Goal: Task Accomplishment & Management: Manage account settings

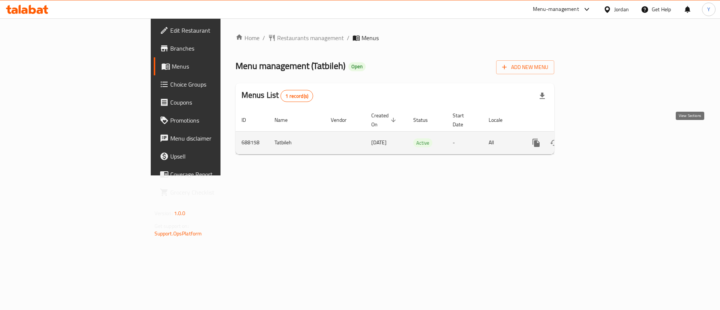
click at [595, 138] on icon "enhanced table" at bounding box center [590, 142] width 9 height 9
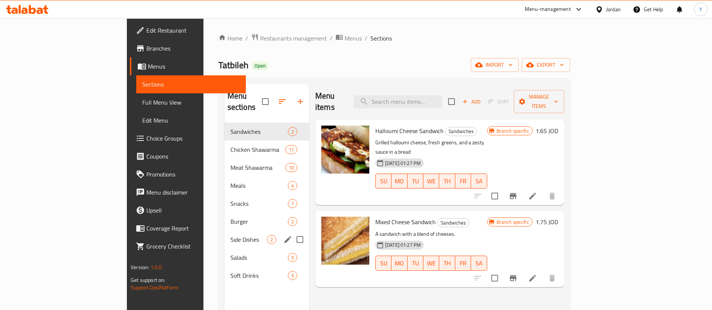
scroll to position [105, 0]
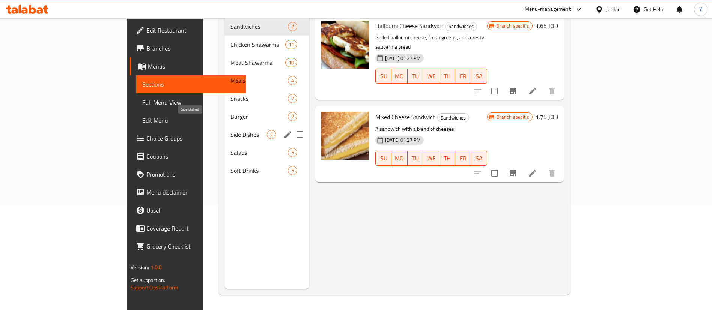
click at [230, 130] on span "Side Dishes" at bounding box center [248, 134] width 36 height 9
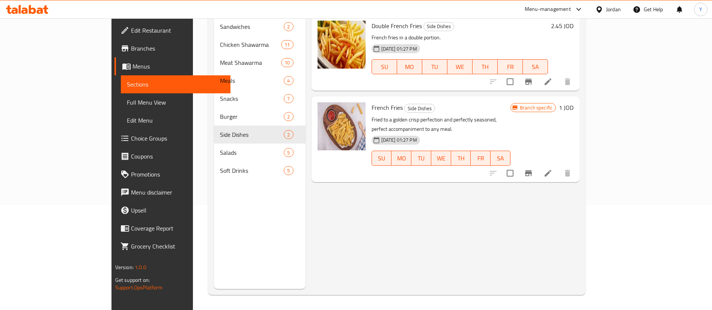
scroll to position [49, 0]
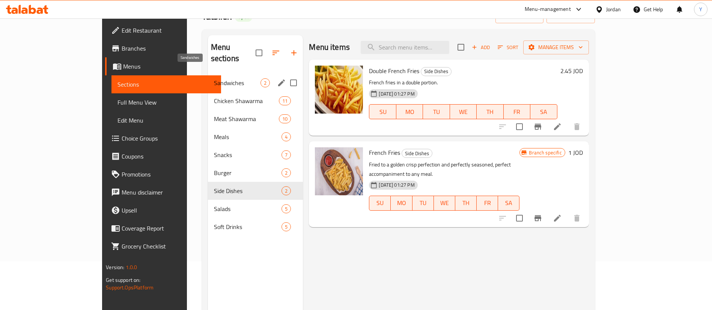
click at [214, 78] on span "Sandwiches" at bounding box center [237, 82] width 47 height 9
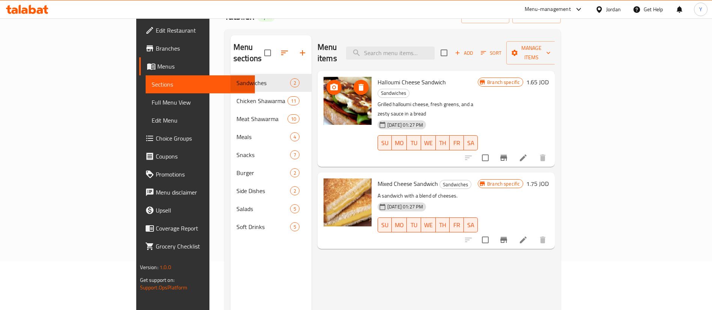
click at [459, 39] on div "Menu items Add Sort Manage items" at bounding box center [435, 53] width 237 height 36
click at [434, 50] on input "search" at bounding box center [390, 53] width 89 height 13
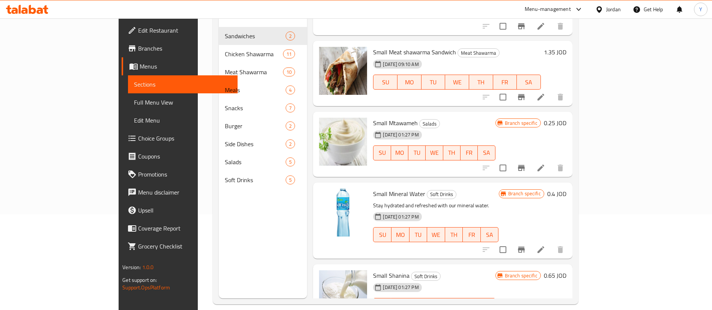
scroll to position [105, 0]
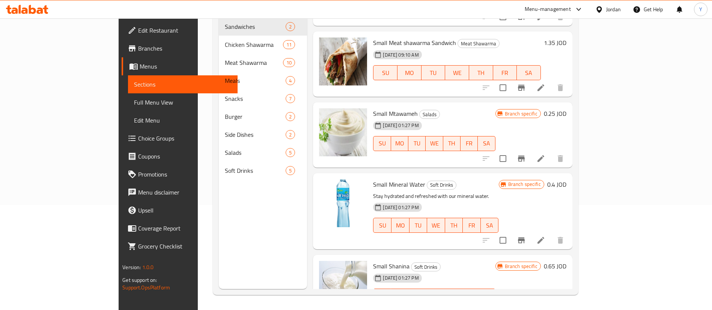
type input "small"
click at [526, 154] on icon "Branch-specific-item" at bounding box center [521, 158] width 9 height 9
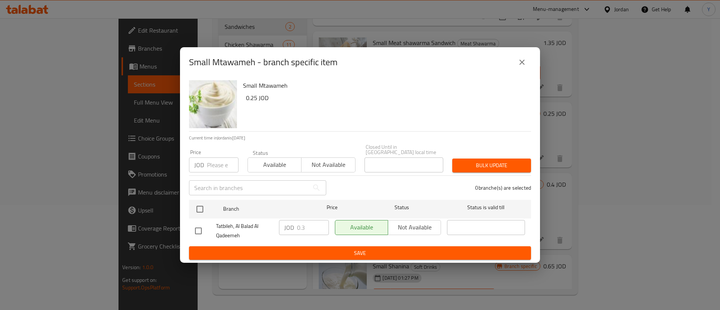
click at [201, 229] on input "checkbox" at bounding box center [199, 231] width 16 height 16
checkbox input "true"
click at [311, 226] on input "0.3" at bounding box center [313, 227] width 32 height 15
type input "0.5"
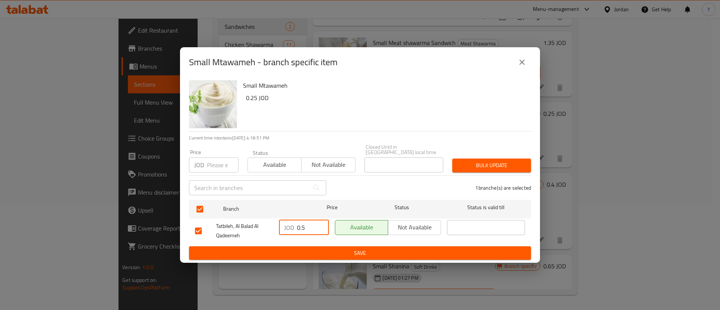
click at [328, 249] on span "Save" at bounding box center [360, 253] width 330 height 9
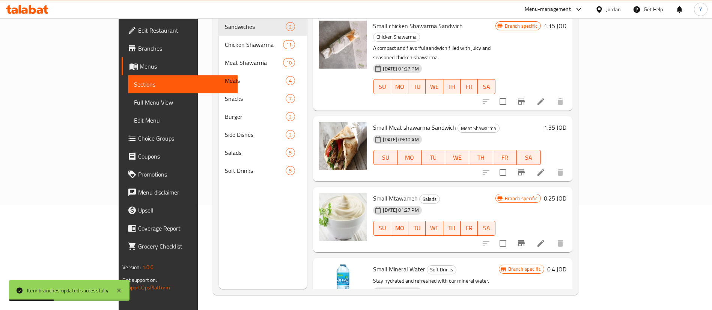
scroll to position [0, 0]
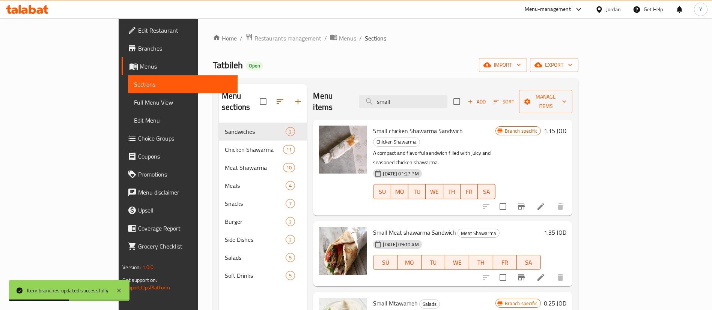
drag, startPoint x: 433, startPoint y: 101, endPoint x: 325, endPoint y: 100, distance: 108.1
click at [326, 100] on div "Menu items small Add Sort Manage items" at bounding box center [442, 102] width 259 height 36
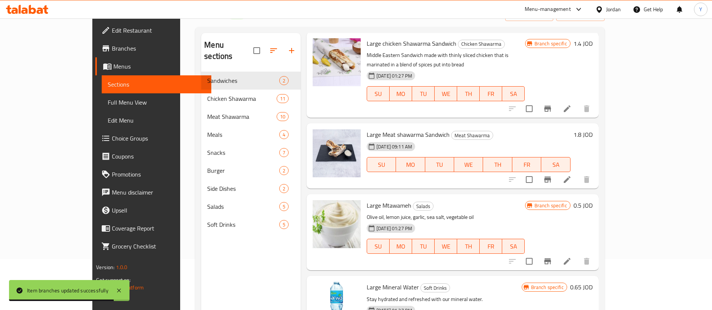
scroll to position [56, 0]
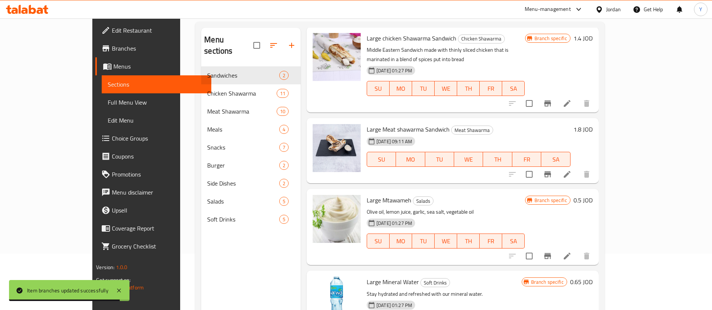
type input "large"
click at [551, 253] on icon "Branch-specific-item" at bounding box center [547, 256] width 7 height 6
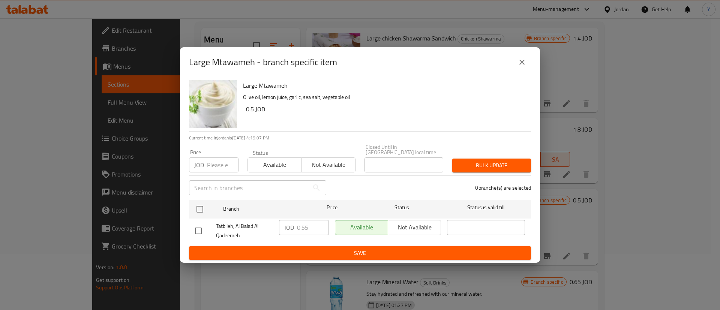
click at [203, 227] on input "checkbox" at bounding box center [199, 231] width 16 height 16
checkbox input "true"
click at [316, 228] on input "0.55" at bounding box center [313, 227] width 32 height 15
type input "0.6"
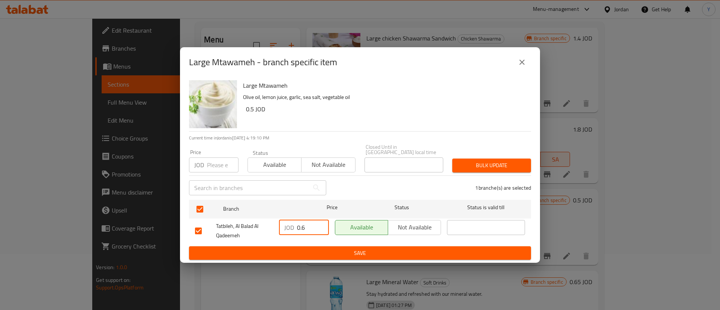
click at [316, 251] on span "Save" at bounding box center [360, 253] width 330 height 9
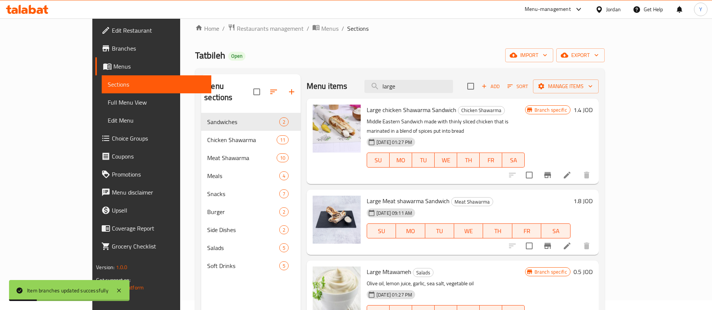
scroll to position [0, 0]
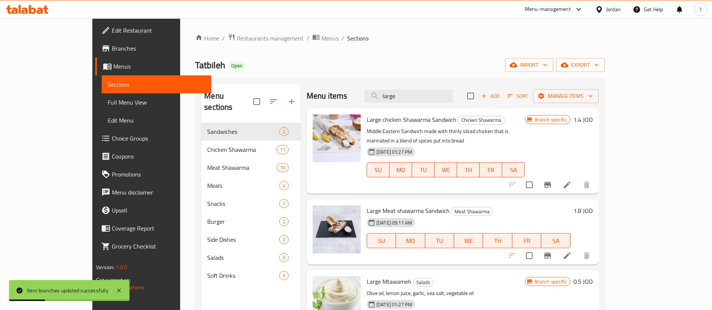
drag, startPoint x: 434, startPoint y: 99, endPoint x: 341, endPoint y: 98, distance: 92.7
click at [335, 104] on div "Menu items large Add Sort Manage items" at bounding box center [453, 96] width 292 height 24
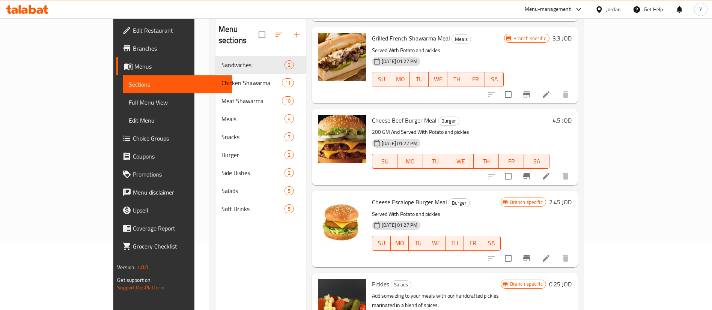
scroll to position [105, 0]
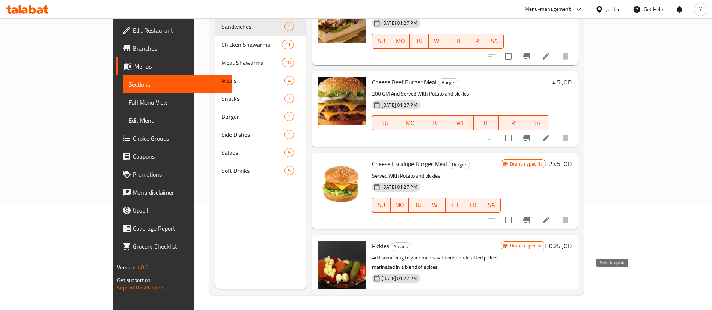
type input "pickles"
click at [531, 307] on icon "Branch-specific-item" at bounding box center [526, 311] width 9 height 9
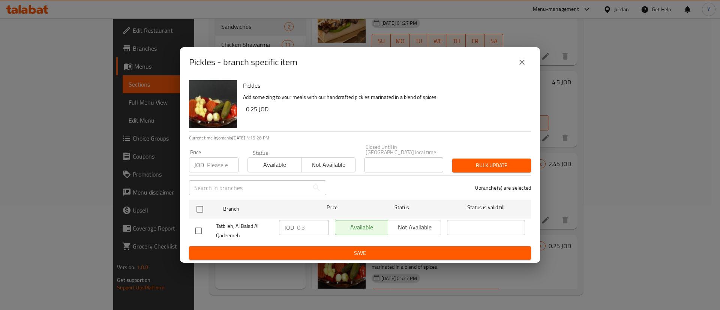
click at [200, 232] on input "checkbox" at bounding box center [199, 231] width 16 height 16
checkbox input "true"
click at [308, 226] on input "0.3" at bounding box center [313, 227] width 32 height 15
type input "0.5"
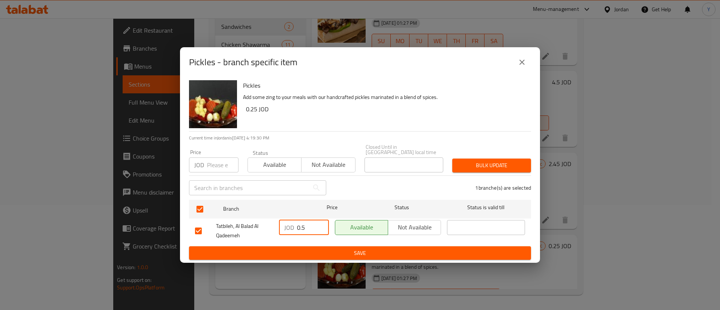
click at [317, 247] on button "Save" at bounding box center [360, 254] width 342 height 14
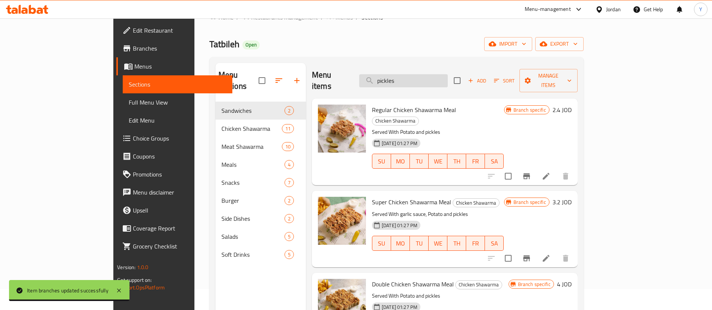
scroll to position [0, 0]
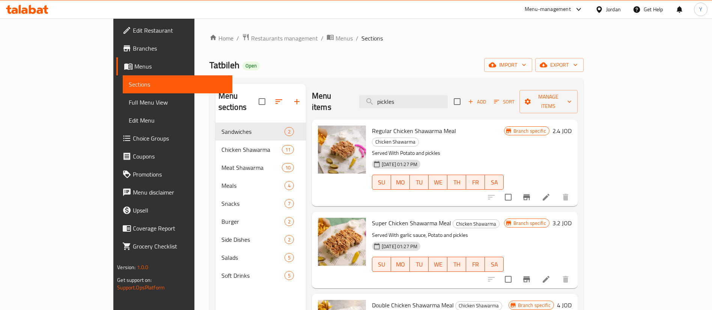
drag, startPoint x: 437, startPoint y: 100, endPoint x: 337, endPoint y: 99, distance: 100.2
click at [338, 99] on div "Menu items pickles Add Sort Manage items" at bounding box center [445, 102] width 266 height 36
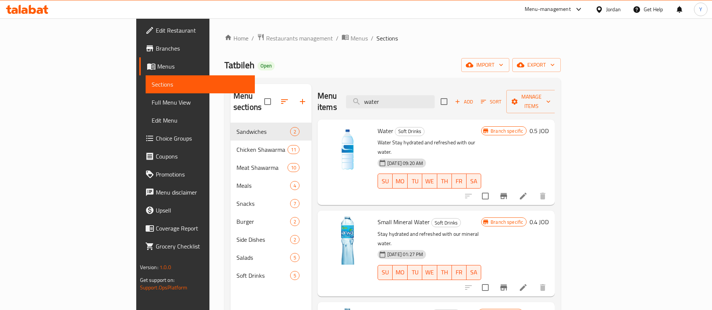
scroll to position [105, 0]
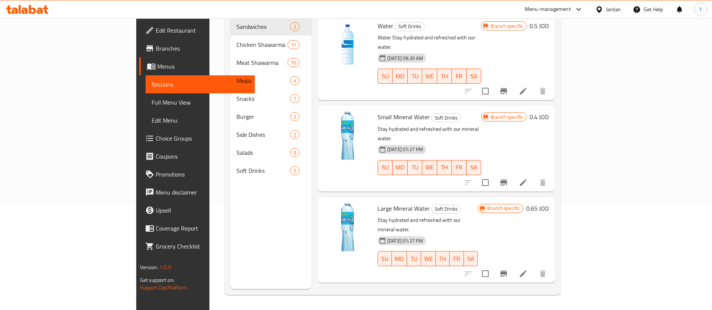
type input "water"
click at [507, 180] on icon "Branch-specific-item" at bounding box center [503, 183] width 7 height 6
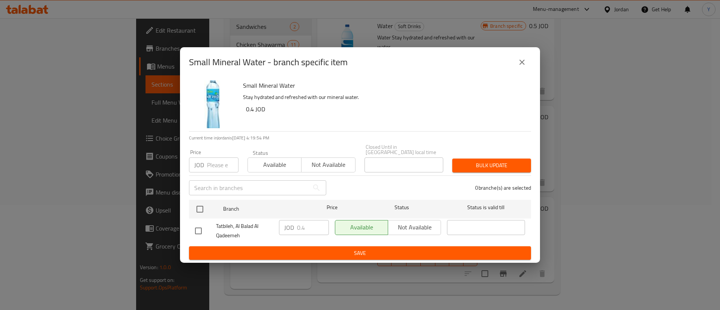
click at [198, 231] on input "checkbox" at bounding box center [199, 231] width 16 height 16
checkbox input "true"
click at [314, 227] on input "0.4" at bounding box center [313, 227] width 32 height 15
type input "0.5"
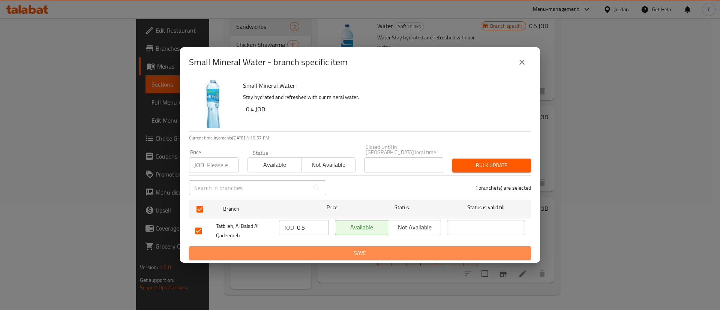
click at [406, 253] on span "Save" at bounding box center [360, 253] width 330 height 9
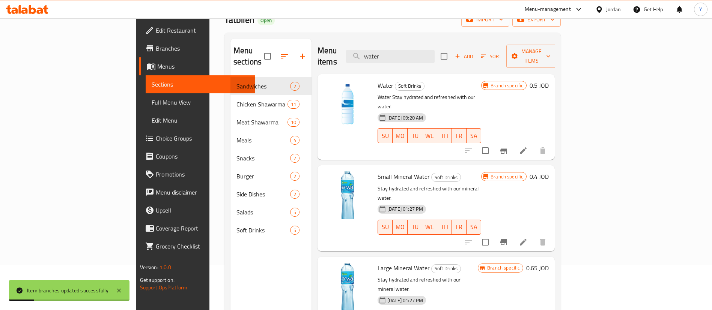
scroll to position [0, 0]
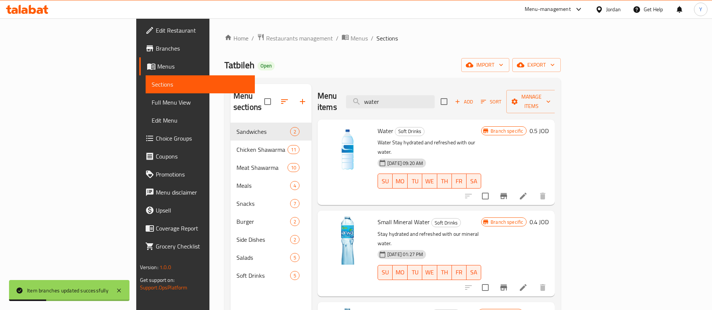
drag, startPoint x: 437, startPoint y: 95, endPoint x: 310, endPoint y: 98, distance: 127.2
click at [317, 98] on div "Menu items water Add Sort Manage items" at bounding box center [435, 102] width 237 height 36
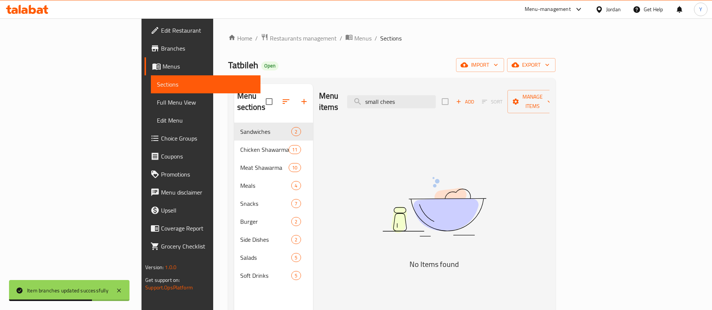
drag, startPoint x: 410, startPoint y: 92, endPoint x: 340, endPoint y: 102, distance: 70.8
click at [337, 100] on div "Menu items small chees Add Sort Manage items" at bounding box center [434, 102] width 230 height 36
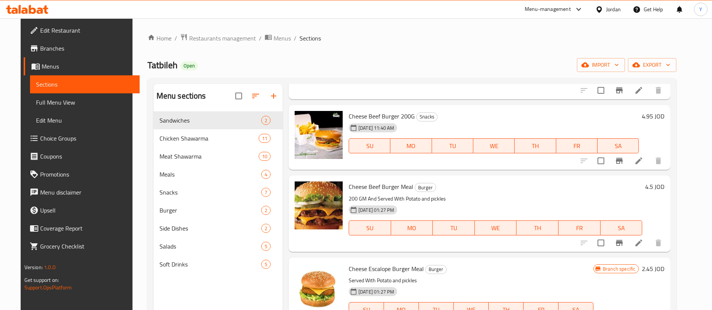
scroll to position [169, 0]
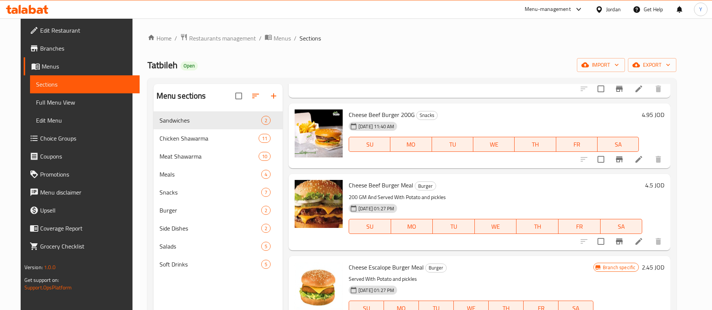
type input "chees"
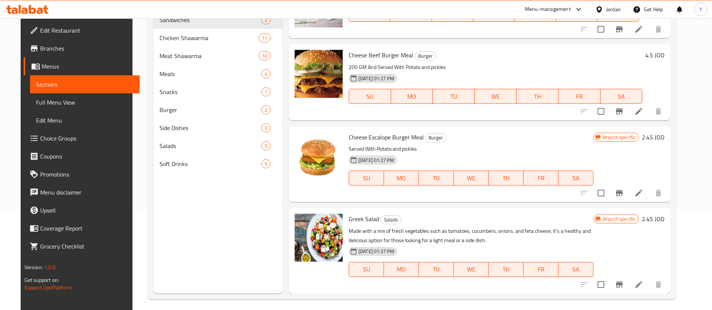
scroll to position [105, 0]
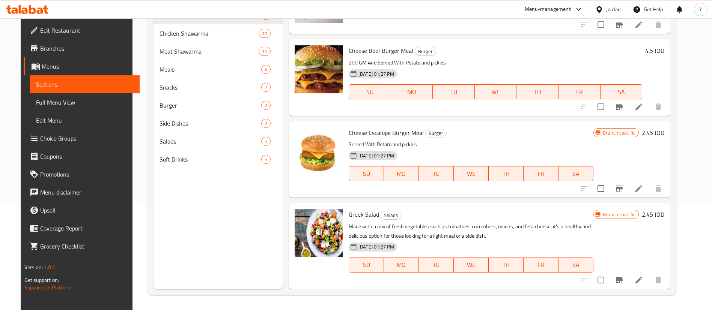
click at [622, 187] on icon "Branch-specific-item" at bounding box center [619, 189] width 7 height 6
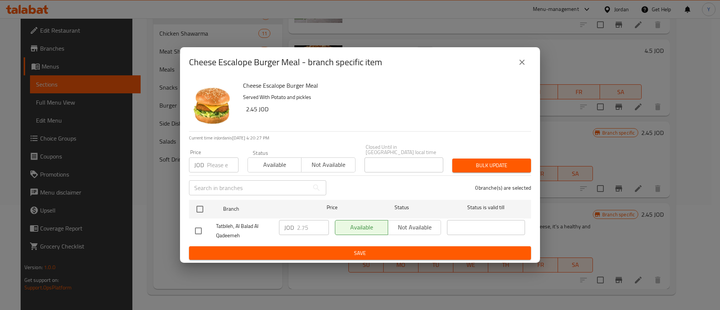
click at [192, 228] on input "checkbox" at bounding box center [199, 231] width 16 height 16
checkbox input "true"
drag, startPoint x: 313, startPoint y: 228, endPoint x: 219, endPoint y: 224, distance: 94.3
click at [218, 226] on div "Tatbileh, Al Balad Al Qadeemeh JOD 2.75 ​ Available Not available ​" at bounding box center [360, 231] width 336 height 28
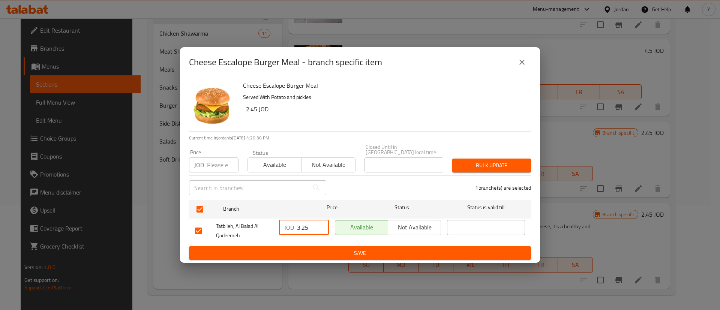
type input "3.25"
click at [252, 251] on span "Save" at bounding box center [360, 253] width 330 height 9
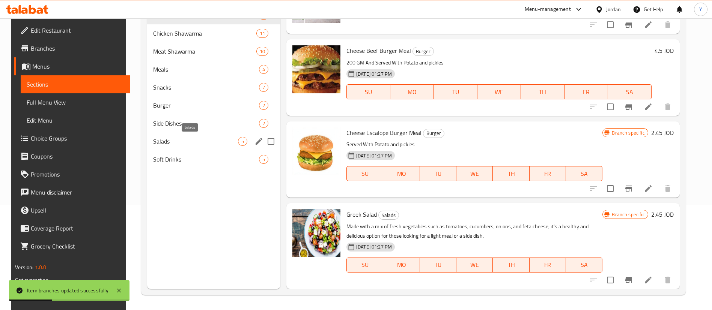
click at [173, 126] on span "Side Dishes" at bounding box center [205, 123] width 105 height 9
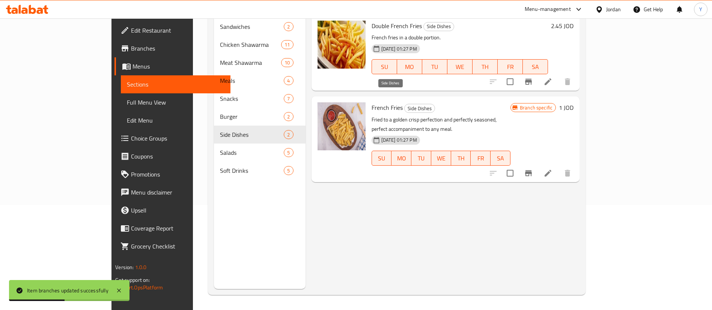
scroll to position [49, 0]
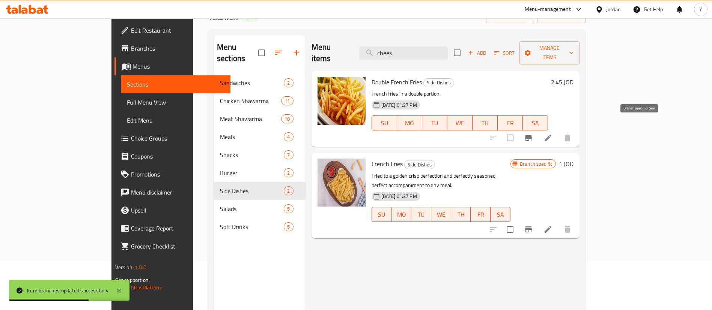
click at [533, 134] on icon "Branch-specific-item" at bounding box center [528, 138] width 9 height 9
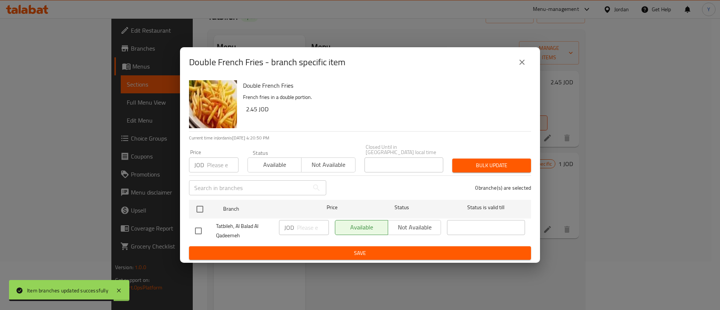
click at [198, 233] on input "checkbox" at bounding box center [199, 231] width 16 height 16
checkbox input "true"
click at [301, 227] on input "number" at bounding box center [313, 227] width 32 height 15
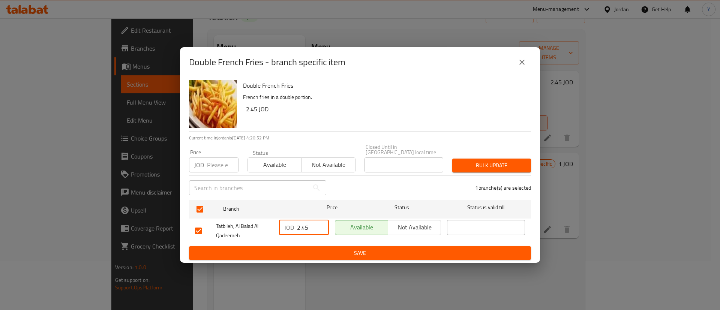
type input "2.45"
click at [304, 249] on span "Save" at bounding box center [360, 253] width 330 height 9
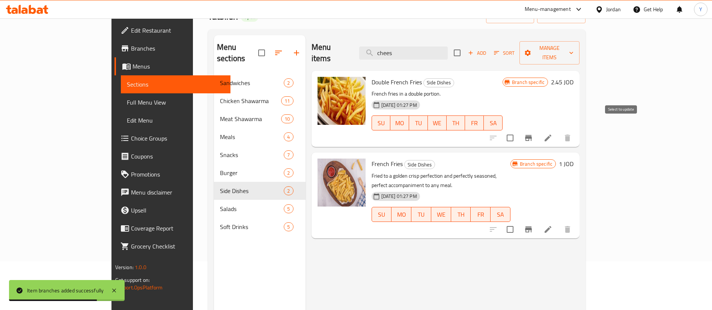
click at [532, 135] on icon "Branch-specific-item" at bounding box center [528, 138] width 7 height 6
click at [532, 227] on icon "Branch-specific-item" at bounding box center [528, 230] width 7 height 6
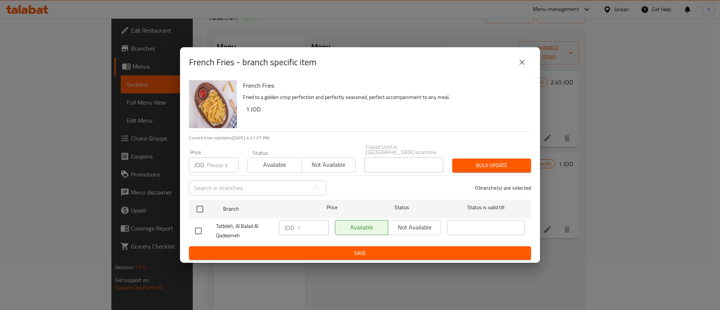
click at [194, 231] on input "checkbox" at bounding box center [199, 231] width 16 height 16
checkbox input "true"
click at [309, 226] on input "1" at bounding box center [313, 227] width 32 height 15
type input "1.25"
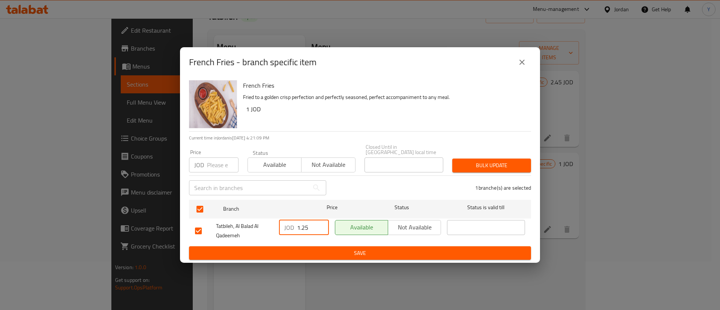
click at [308, 249] on span "Save" at bounding box center [360, 253] width 330 height 9
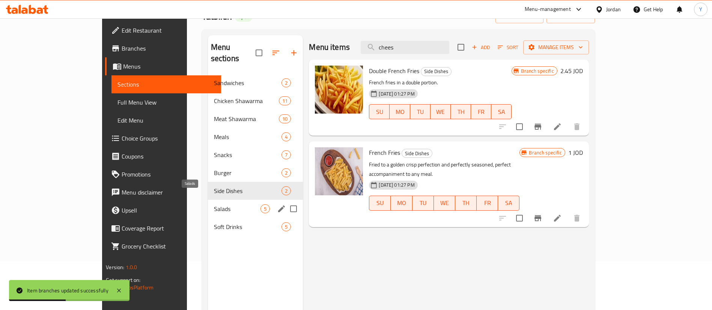
click at [214, 204] on span "Salads" at bounding box center [237, 208] width 47 height 9
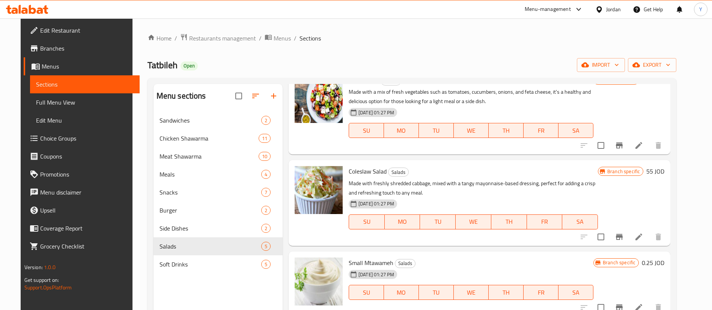
scroll to position [56, 0]
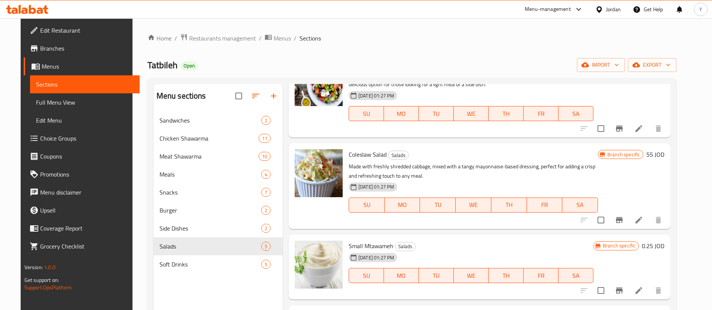
click at [624, 222] on icon "Branch-specific-item" at bounding box center [619, 220] width 9 height 9
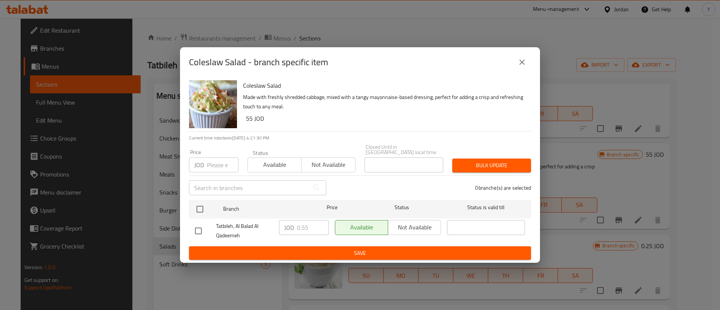
click at [197, 231] on input "checkbox" at bounding box center [199, 231] width 16 height 16
checkbox input "true"
click at [311, 226] on input "0.55" at bounding box center [313, 227] width 32 height 15
type input "0.6"
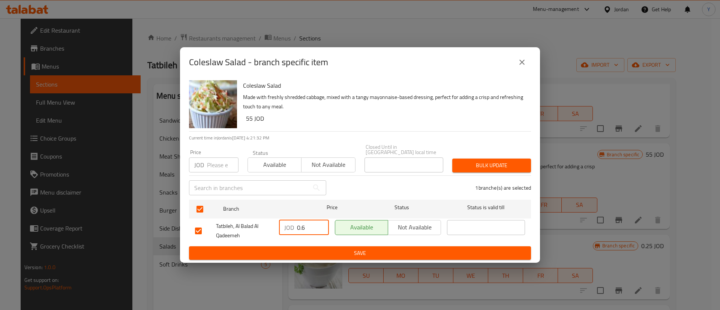
click at [304, 255] on button "Save" at bounding box center [360, 254] width 342 height 14
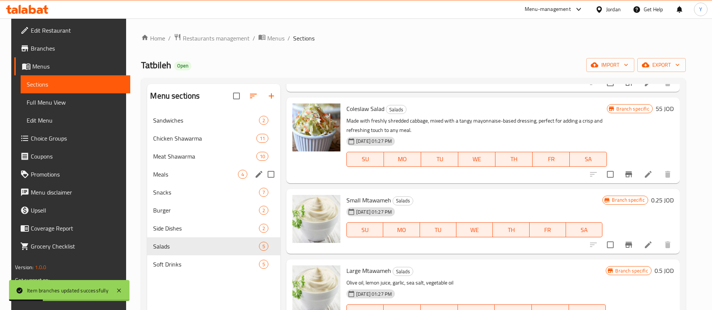
scroll to position [126, 0]
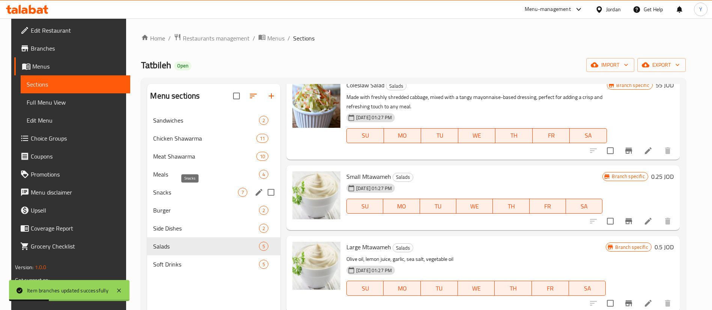
click at [162, 188] on span "Snacks" at bounding box center [195, 192] width 84 height 9
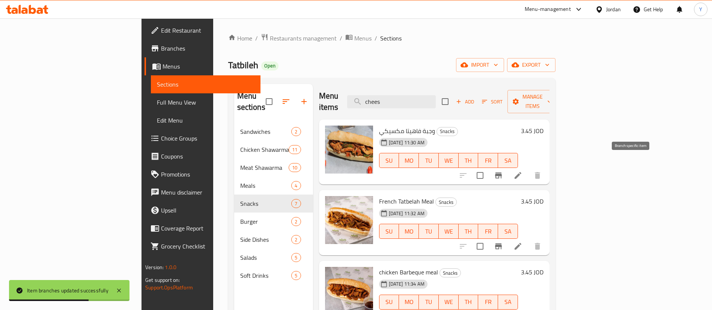
click at [503, 171] on icon "Branch-specific-item" at bounding box center [498, 175] width 9 height 9
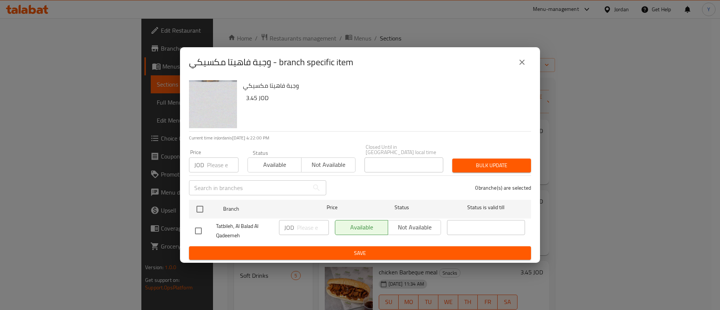
click at [193, 230] on input "checkbox" at bounding box center [199, 231] width 16 height 16
checkbox input "true"
click at [309, 228] on input "number" at bounding box center [313, 227] width 32 height 15
type input "3.65"
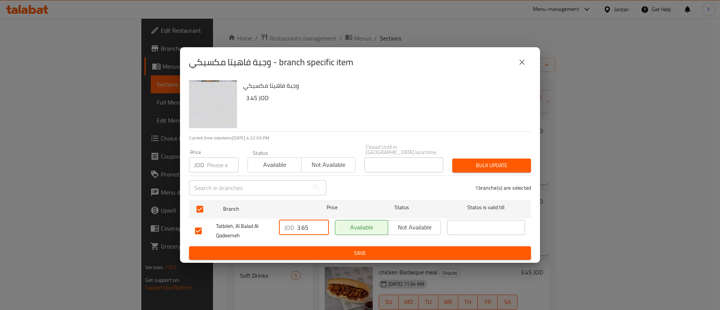
click at [331, 257] on button "Save" at bounding box center [360, 254] width 342 height 14
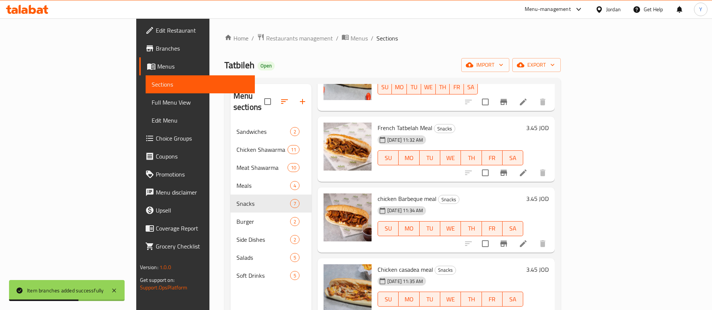
scroll to position [56, 0]
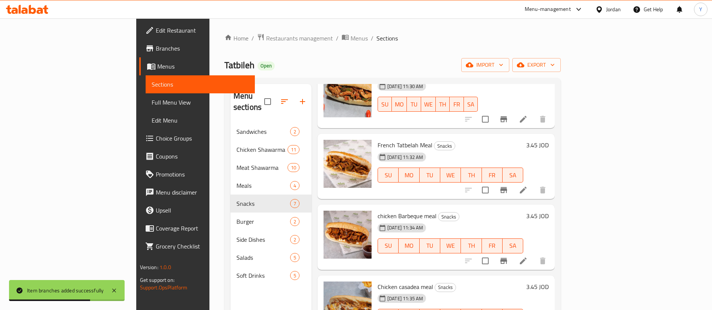
click at [508, 186] on icon "Branch-specific-item" at bounding box center [503, 190] width 9 height 9
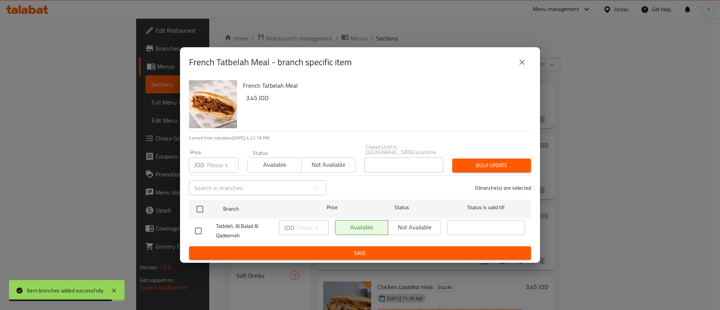
click at [202, 229] on input "checkbox" at bounding box center [199, 231] width 16 height 16
checkbox input "true"
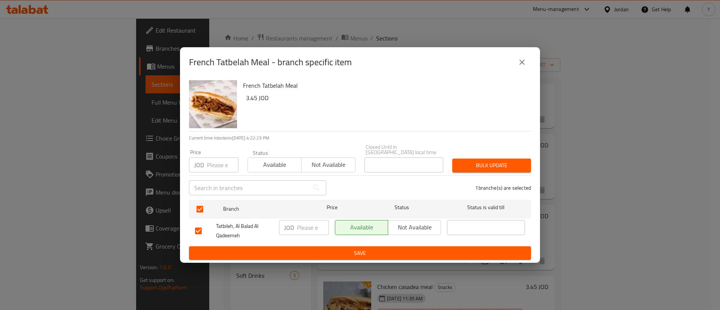
click at [308, 226] on input "number" at bounding box center [313, 227] width 32 height 15
type input "3.55"
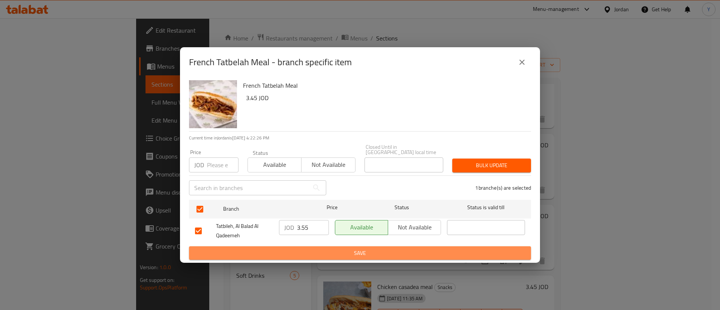
click at [323, 249] on span "Save" at bounding box center [360, 253] width 330 height 9
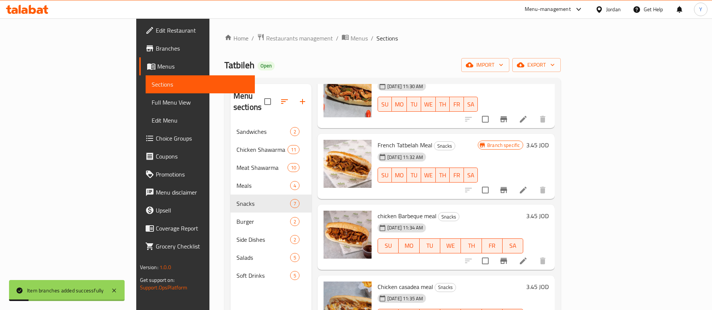
scroll to position [113, 0]
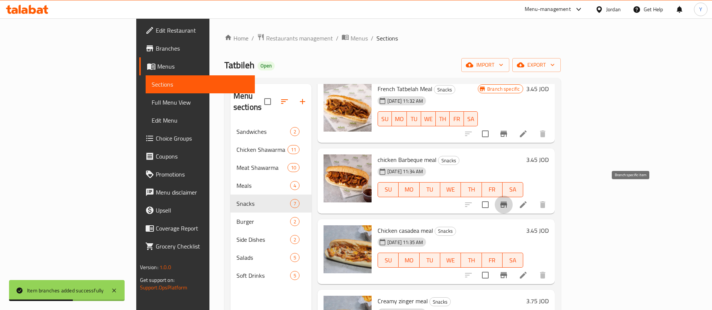
click at [507, 202] on icon "Branch-specific-item" at bounding box center [503, 205] width 7 height 6
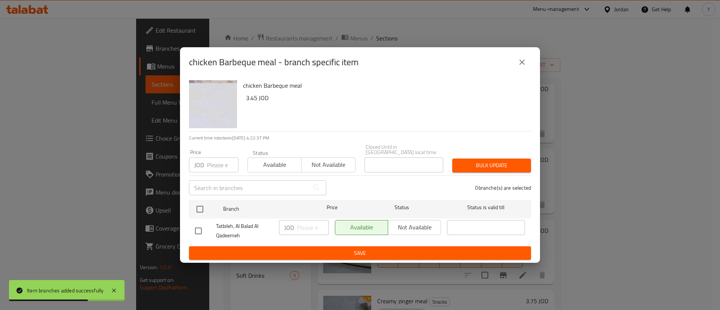
click at [200, 227] on input "checkbox" at bounding box center [199, 231] width 16 height 16
checkbox input "true"
click at [301, 222] on input "number" at bounding box center [313, 227] width 32 height 15
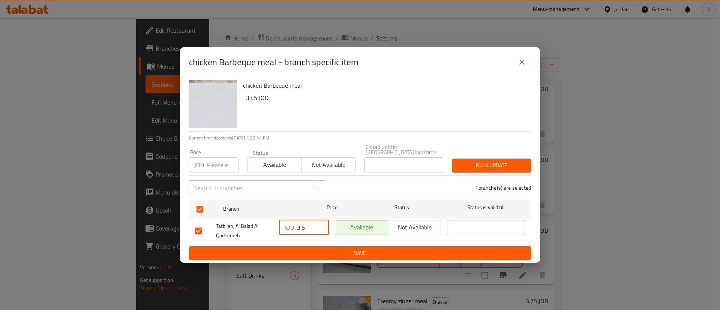
type input "3.6"
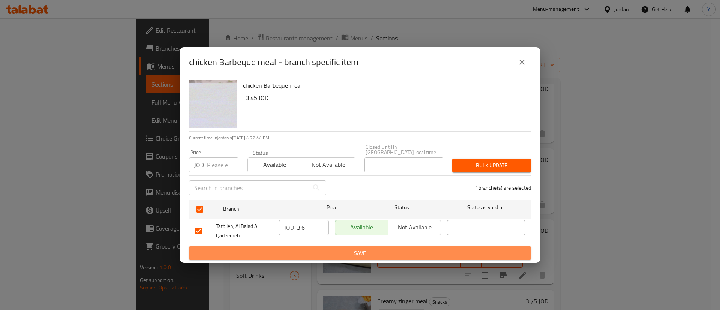
click at [292, 249] on span "Save" at bounding box center [360, 253] width 330 height 9
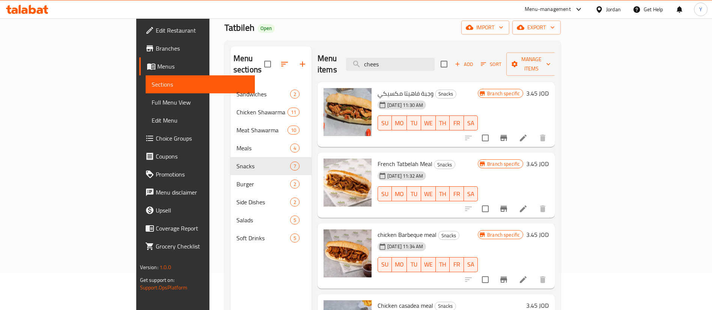
scroll to position [0, 0]
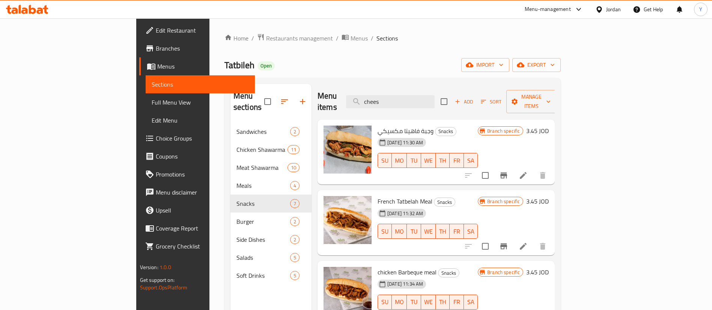
drag, startPoint x: 445, startPoint y: 96, endPoint x: 321, endPoint y: 101, distance: 123.5
click at [321, 101] on div "Menu items chees Add Sort Manage items" at bounding box center [435, 102] width 237 height 36
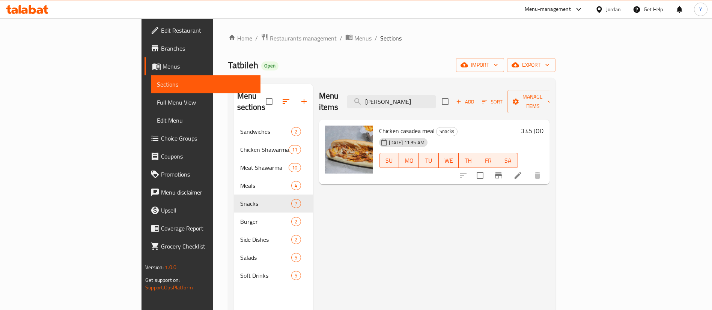
type input "casad"
click at [507, 169] on button "Branch-specific-item" at bounding box center [498, 176] width 18 height 18
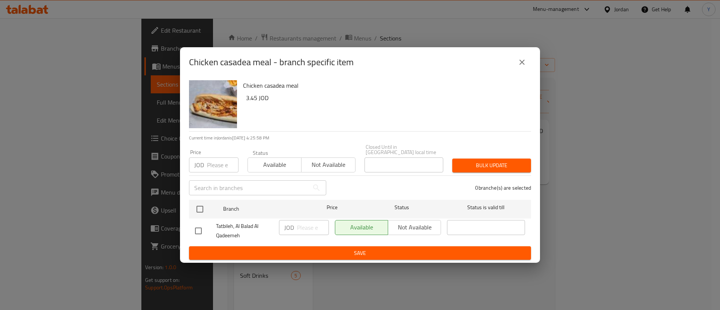
click at [197, 230] on input "checkbox" at bounding box center [199, 231] width 16 height 16
checkbox input "true"
click at [296, 225] on div "JOD ​" at bounding box center [304, 227] width 50 height 15
type input "3.6"
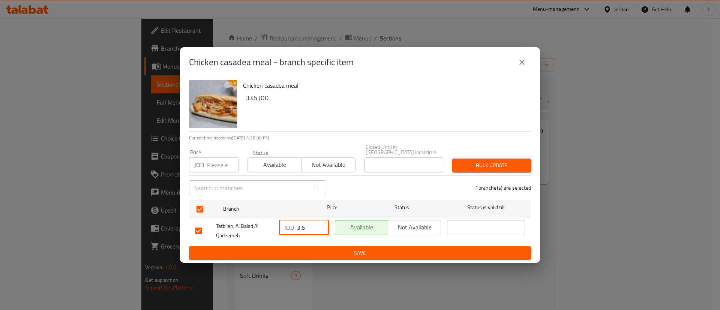
click at [333, 249] on span "Save" at bounding box center [360, 253] width 330 height 9
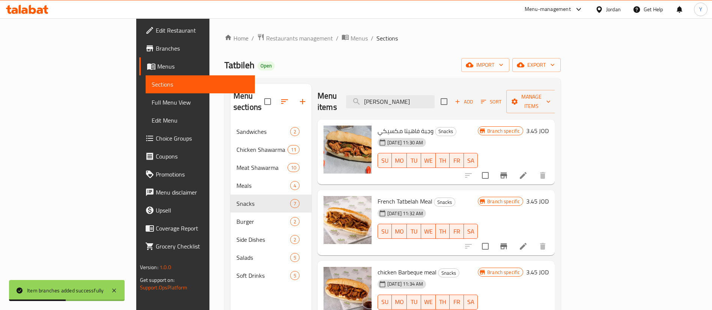
drag, startPoint x: 420, startPoint y: 99, endPoint x: 347, endPoint y: 102, distance: 72.5
click at [348, 102] on div "Menu items casad Add Sort Manage items" at bounding box center [435, 102] width 237 height 36
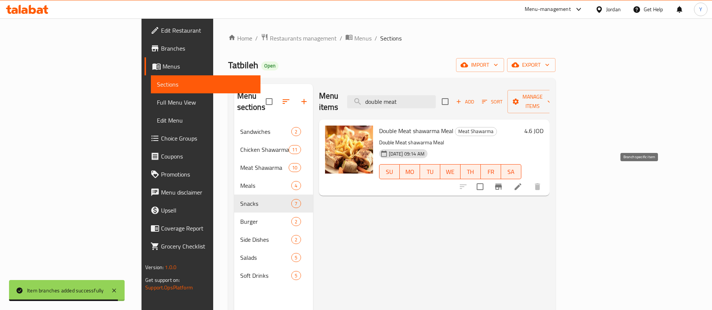
type input "double meat"
click at [503, 182] on icon "Branch-specific-item" at bounding box center [498, 186] width 9 height 9
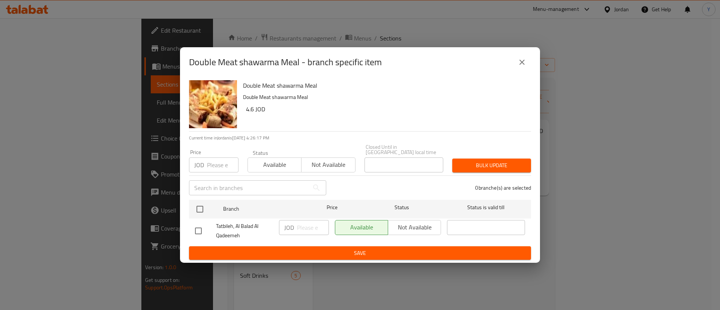
click at [199, 231] on input "checkbox" at bounding box center [199, 231] width 16 height 16
checkbox input "true"
click at [308, 225] on input "number" at bounding box center [313, 227] width 32 height 15
type input "4.6"
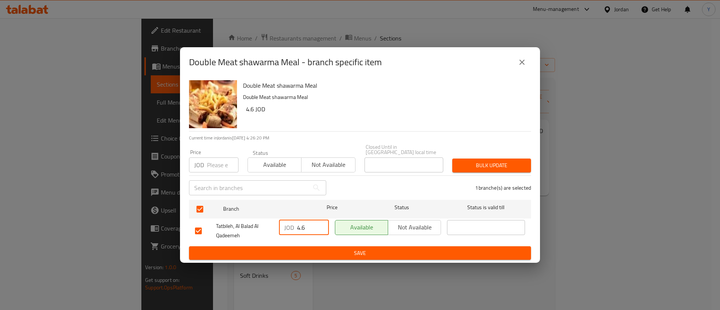
click at [335, 251] on span "Save" at bounding box center [360, 253] width 330 height 9
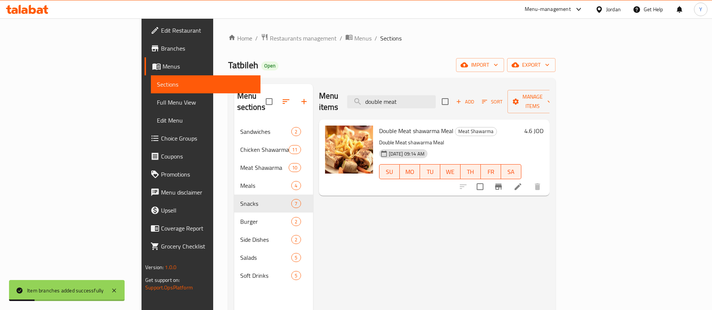
drag, startPoint x: 451, startPoint y: 97, endPoint x: 294, endPoint y: 107, distance: 157.5
click at [319, 107] on div "Menu items double meat Add Sort Manage items" at bounding box center [434, 102] width 230 height 36
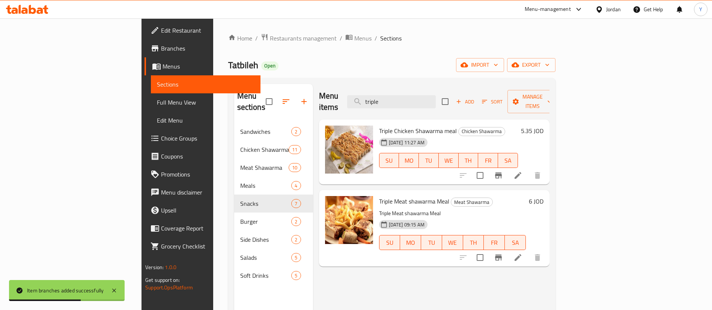
type input "triple"
click at [503, 253] on icon "Branch-specific-item" at bounding box center [498, 257] width 9 height 9
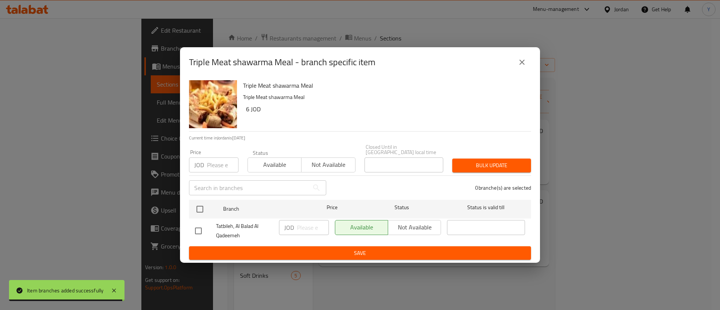
click at [199, 228] on input "checkbox" at bounding box center [199, 231] width 16 height 16
checkbox input "true"
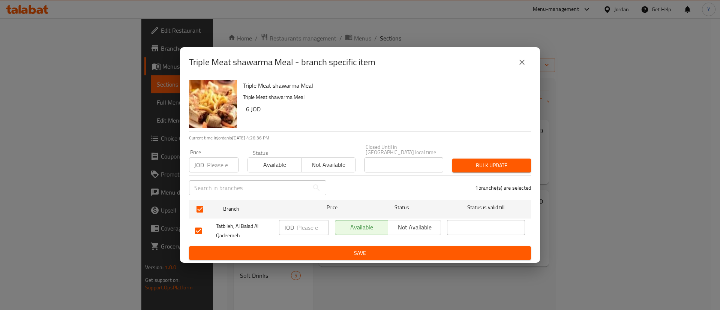
click at [309, 229] on input "number" at bounding box center [313, 227] width 32 height 15
type input "6"
click at [313, 249] on span "Save" at bounding box center [360, 253] width 330 height 9
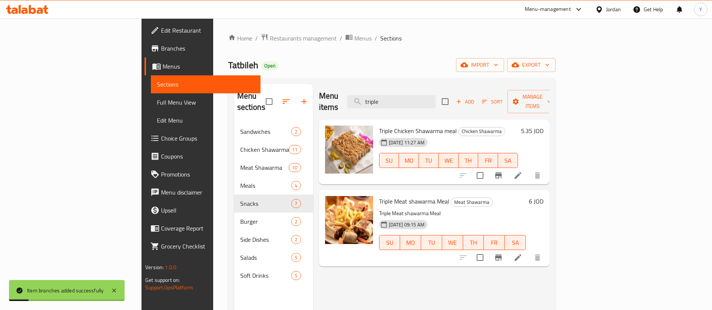
drag, startPoint x: 437, startPoint y: 96, endPoint x: 357, endPoint y: 117, distance: 83.5
click at [338, 101] on div "Menu items triple Add Sort Manage items" at bounding box center [434, 102] width 230 height 36
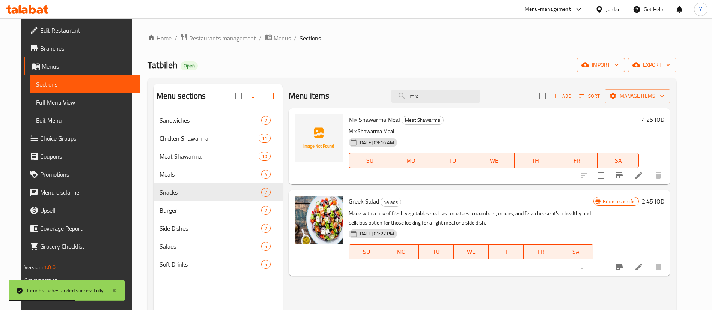
type input "mix"
click at [649, 174] on li at bounding box center [638, 176] width 21 height 14
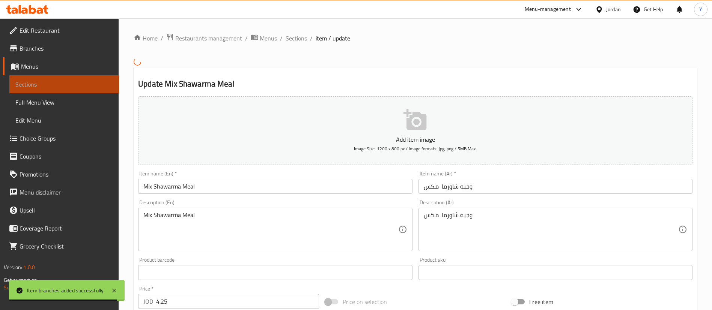
click at [71, 83] on span "Sections" at bounding box center [64, 84] width 98 height 9
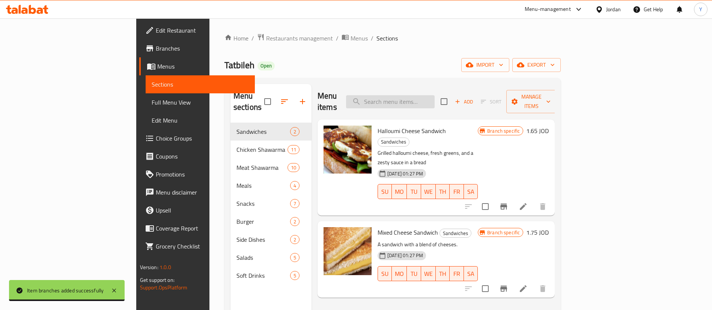
click at [431, 97] on input "search" at bounding box center [390, 101] width 89 height 13
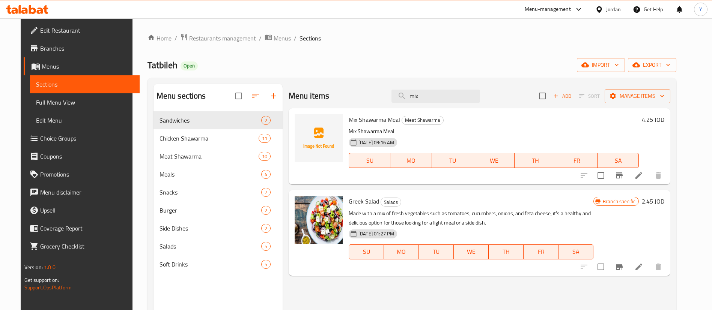
type input "mix"
click at [624, 173] on icon "Branch-specific-item" at bounding box center [619, 175] width 9 height 9
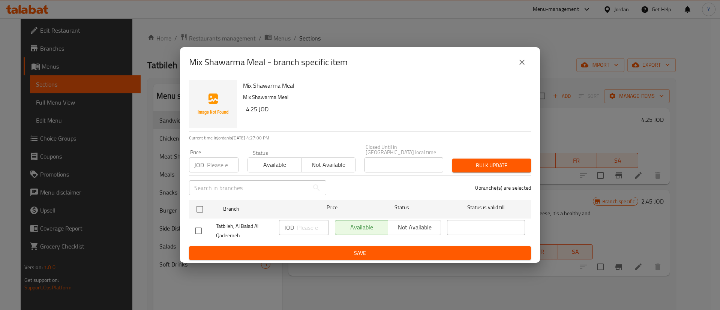
click at [188, 228] on div "Mix Shawarma Meal Mix Shawarma Meal 4.25 JOD Current time in Jordan is 11 Sep 2…" at bounding box center [360, 170] width 360 height 186
click at [199, 229] on input "checkbox" at bounding box center [199, 231] width 16 height 16
checkbox input "true"
click at [304, 223] on input "number" at bounding box center [313, 227] width 32 height 15
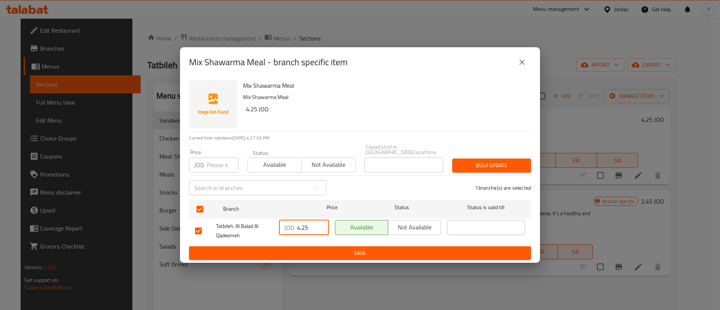
type input "4.25"
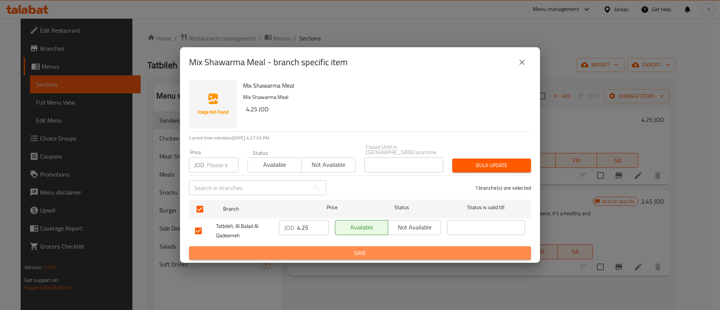
click at [341, 254] on span "Save" at bounding box center [360, 253] width 330 height 9
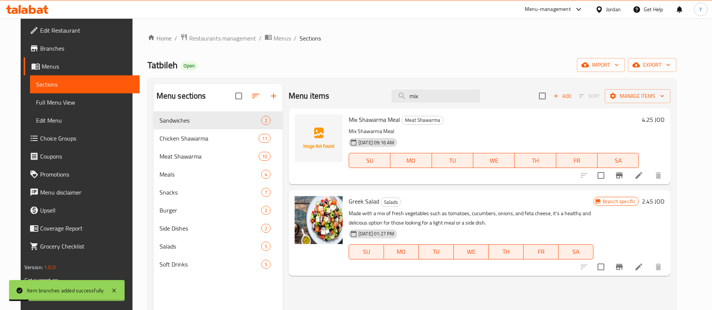
drag, startPoint x: 446, startPoint y: 91, endPoint x: 346, endPoint y: 95, distance: 100.6
click at [346, 95] on div "Menu items mix Add Sort Manage items" at bounding box center [480, 96] width 382 height 24
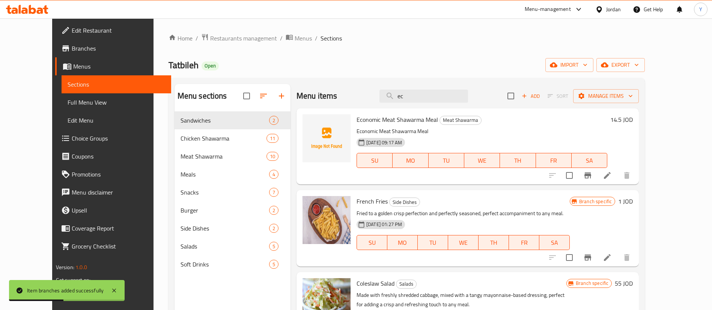
type input "ec"
click at [597, 177] on button "Branch-specific-item" at bounding box center [588, 176] width 18 height 18
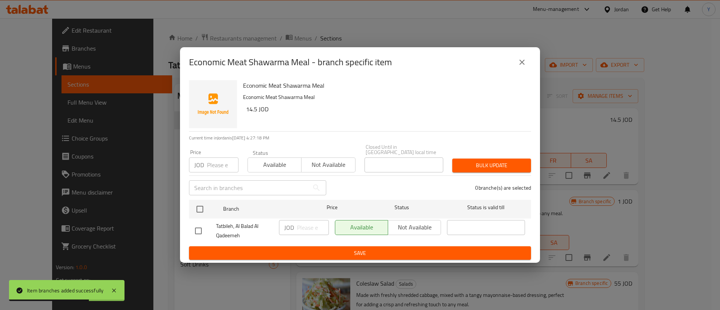
click at [195, 228] on input "checkbox" at bounding box center [199, 231] width 16 height 16
checkbox input "true"
click at [305, 229] on input "number" at bounding box center [313, 227] width 32 height 15
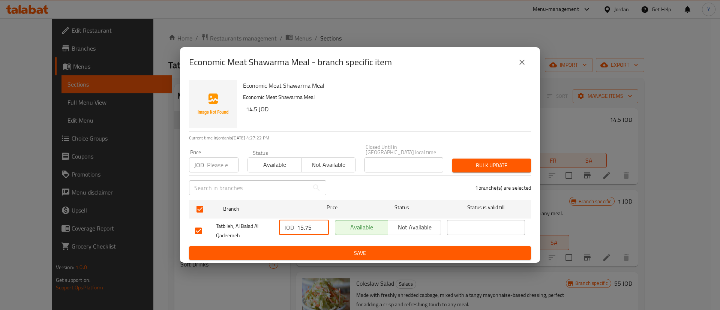
type input "15.75"
click at [310, 247] on button "Save" at bounding box center [360, 254] width 342 height 14
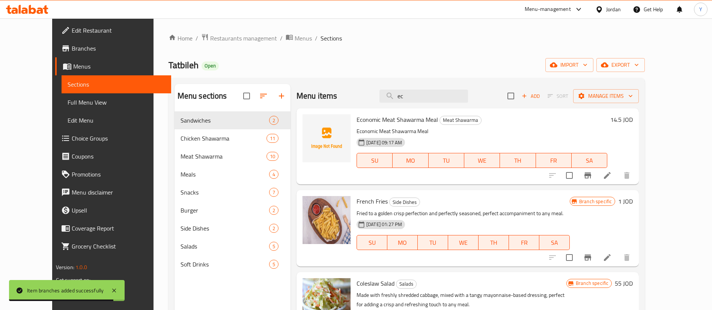
drag, startPoint x: 429, startPoint y: 96, endPoint x: 374, endPoint y: 107, distance: 56.6
click at [373, 105] on div "Menu items ec Add Sort Manage items" at bounding box center [467, 96] width 342 height 24
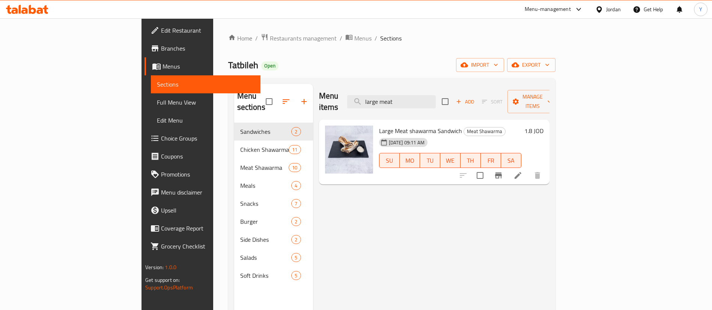
type input "large meat"
click at [502, 173] on icon "Branch-specific-item" at bounding box center [498, 176] width 7 height 6
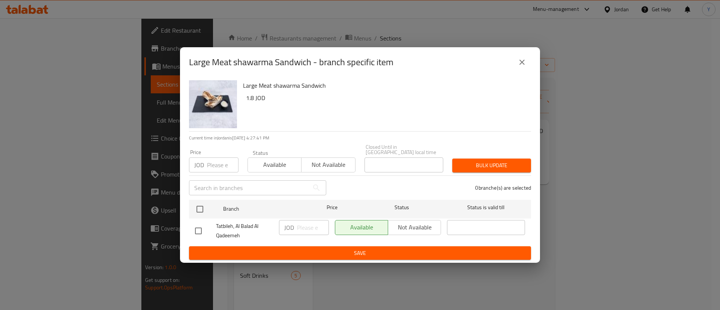
click at [193, 227] on input "checkbox" at bounding box center [199, 231] width 16 height 16
checkbox input "true"
click at [307, 226] on input "number" at bounding box center [313, 227] width 32 height 15
type input "1.9"
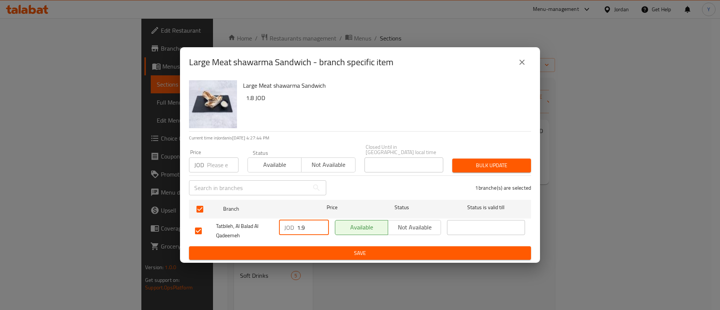
click at [335, 256] on button "Save" at bounding box center [360, 254] width 342 height 14
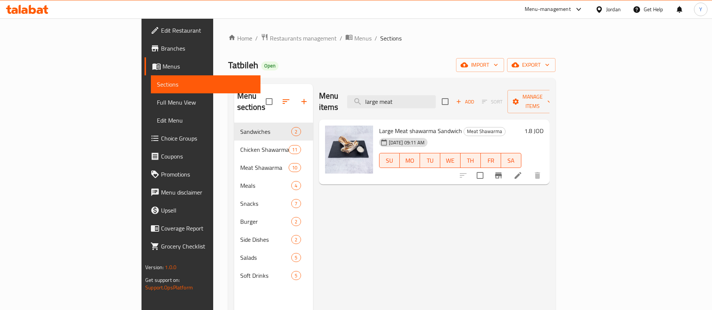
click at [261, 123] on div "Menu sections Sandwiches 2 Chicken Shawarma 11 Meat Shawarma 10 Meals 4 Snacks …" at bounding box center [391, 239] width 315 height 310
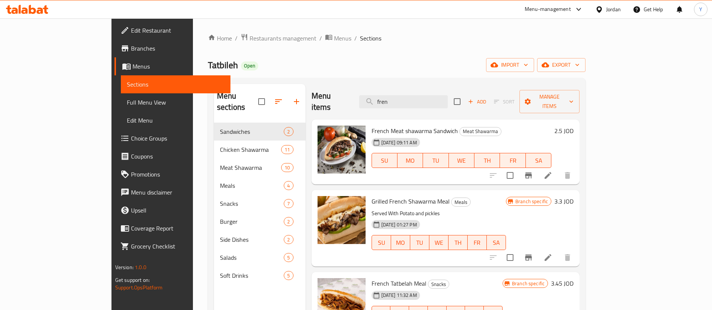
type input "fren"
click at [537, 167] on button "Branch-specific-item" at bounding box center [528, 176] width 18 height 18
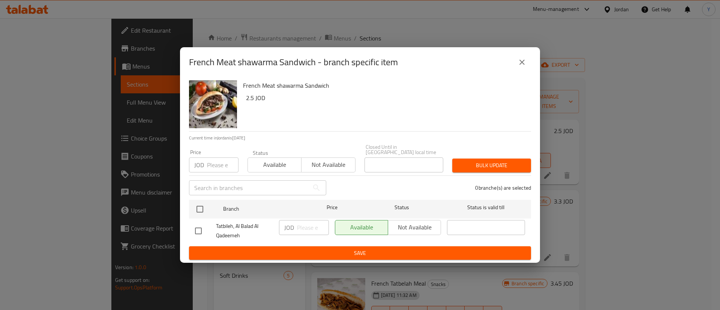
click at [202, 231] on input "checkbox" at bounding box center [199, 231] width 16 height 16
checkbox input "true"
click at [305, 226] on input "number" at bounding box center [313, 227] width 32 height 15
type input "2.95"
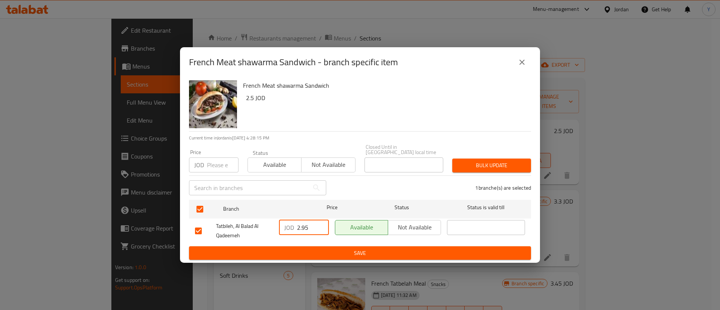
click at [309, 254] on span "Save" at bounding box center [360, 253] width 330 height 9
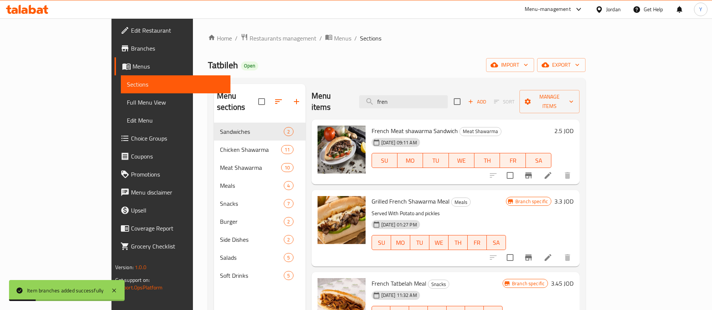
drag, startPoint x: 436, startPoint y: 95, endPoint x: 345, endPoint y: 101, distance: 91.3
click at [345, 101] on div "Menu items fren Add Sort Manage items" at bounding box center [445, 102] width 268 height 36
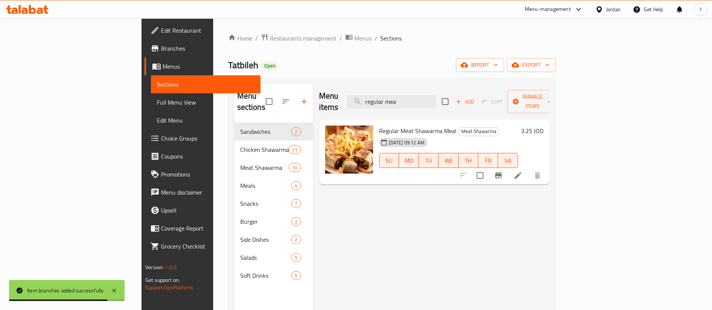
type input "regular mea"
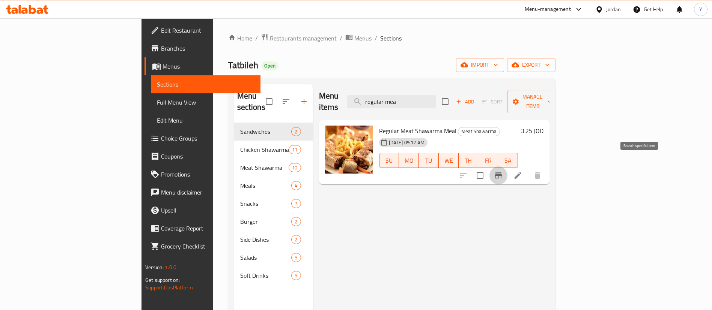
click at [503, 171] on icon "Branch-specific-item" at bounding box center [498, 175] width 9 height 9
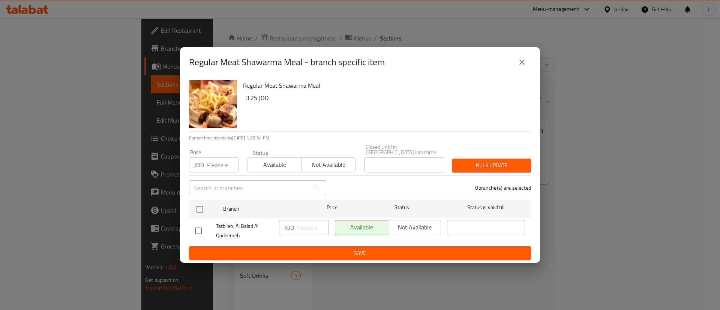
click at [200, 229] on input "checkbox" at bounding box center [199, 231] width 16 height 16
checkbox input "true"
click at [295, 226] on div "JOD ​" at bounding box center [304, 227] width 50 height 15
type input "3.8"
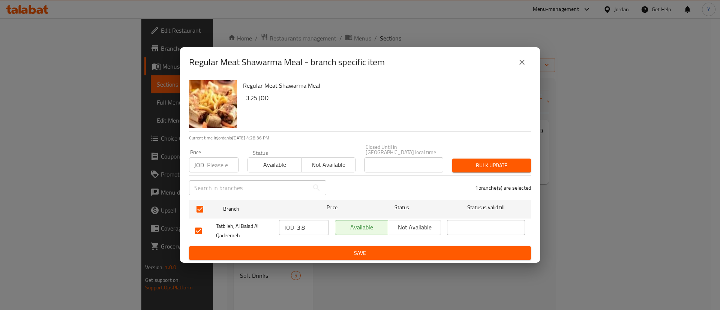
click at [346, 241] on div "Available Not available" at bounding box center [388, 231] width 112 height 28
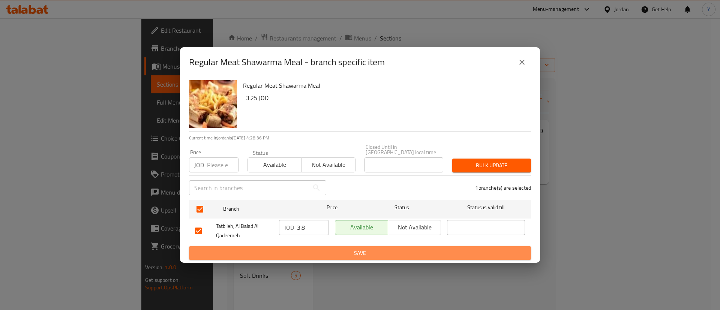
click at [348, 250] on span "Save" at bounding box center [360, 253] width 330 height 9
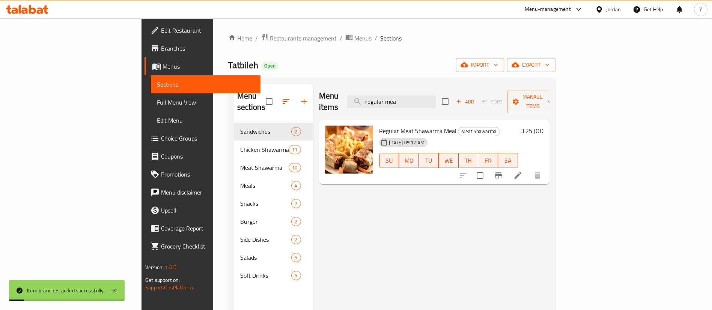
drag, startPoint x: 453, startPoint y: 96, endPoint x: 304, endPoint y: 104, distance: 149.9
click at [319, 104] on div "Menu items regular mea Add Sort Manage items" at bounding box center [434, 102] width 230 height 36
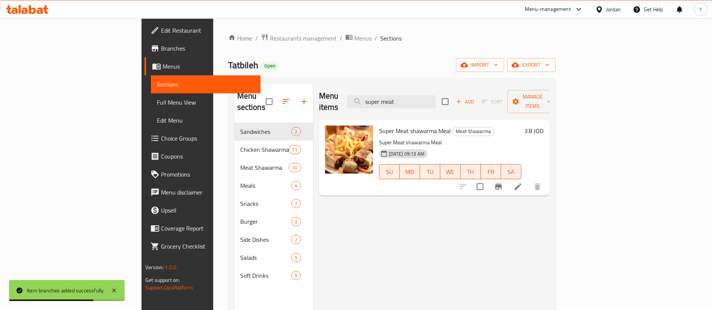
type input "super meat"
click at [502, 184] on icon "Branch-specific-item" at bounding box center [498, 187] width 7 height 6
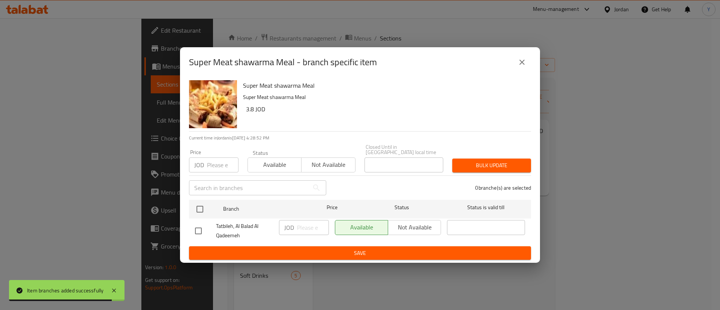
click at [200, 229] on input "checkbox" at bounding box center [199, 231] width 16 height 16
checkbox input "true"
click at [307, 227] on input "number" at bounding box center [313, 227] width 32 height 15
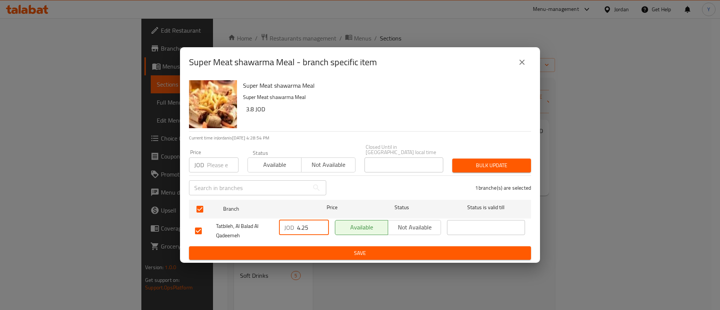
type input "4.25"
click at [314, 249] on span "Save" at bounding box center [360, 253] width 330 height 9
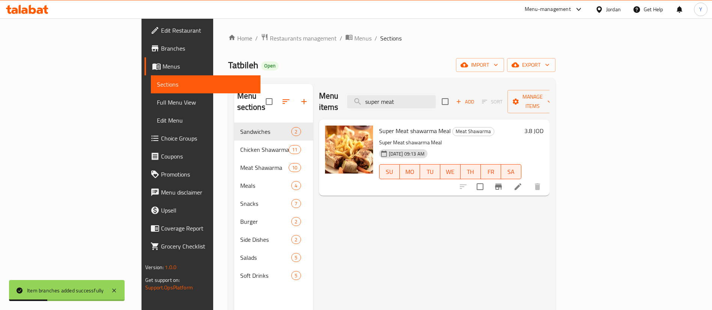
drag, startPoint x: 448, startPoint y: 97, endPoint x: 297, endPoint y: 108, distance: 152.0
click at [313, 108] on div "Menu items super meat Add Sort Manage items Super Meat shawarma Meal Meat Shawa…" at bounding box center [431, 239] width 236 height 310
paste input "Italian Chicken Shawarma Meal"
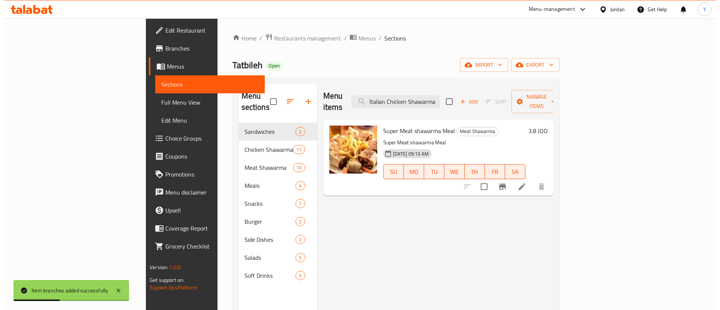
scroll to position [0, 11]
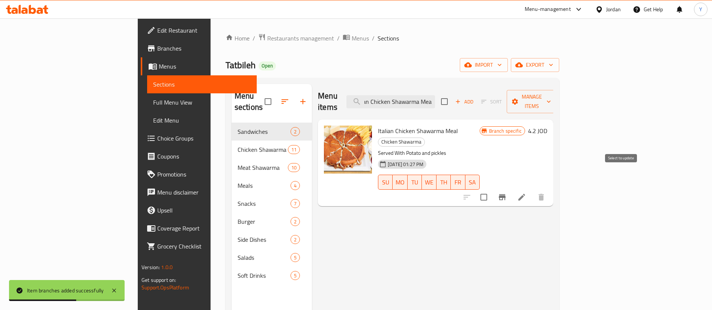
type input "Italian Chicken Shawarma Meal"
click at [511, 188] on button "Branch-specific-item" at bounding box center [502, 197] width 18 height 18
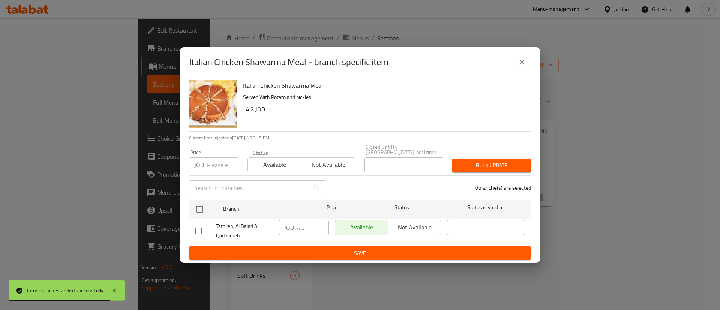
drag, startPoint x: 197, startPoint y: 228, endPoint x: 290, endPoint y: 228, distance: 92.7
click at [198, 228] on input "checkbox" at bounding box center [199, 231] width 16 height 16
checkbox input "true"
click at [312, 227] on input "4.2" at bounding box center [313, 227] width 32 height 15
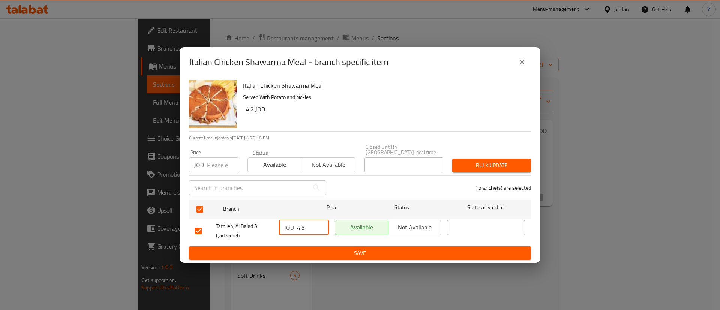
type input "4.5"
click at [326, 260] on div "Italian Chicken Shawarma Meal - branch specific item Italian Chicken Shawarma M…" at bounding box center [360, 155] width 720 height 310
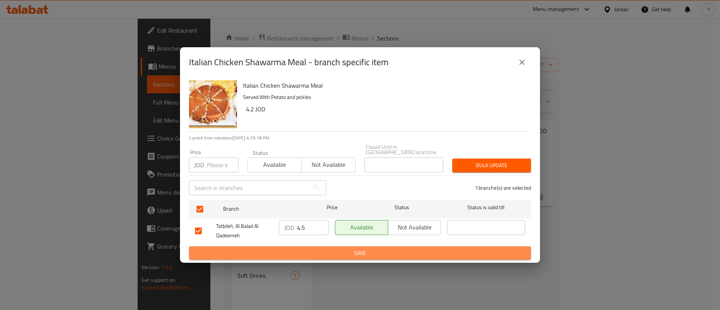
click at [335, 255] on button "Save" at bounding box center [360, 254] width 342 height 14
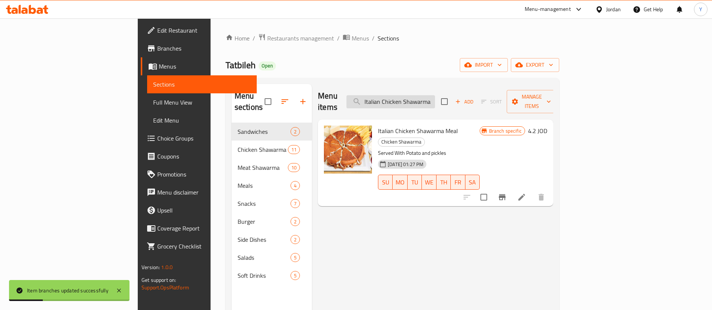
click at [435, 96] on input "Italian Chicken Shawarma Meal" at bounding box center [390, 101] width 89 height 13
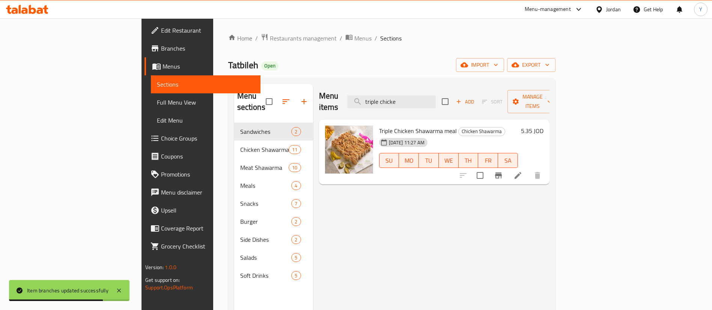
type input "triple chicke"
click at [503, 171] on icon "Branch-specific-item" at bounding box center [498, 175] width 9 height 9
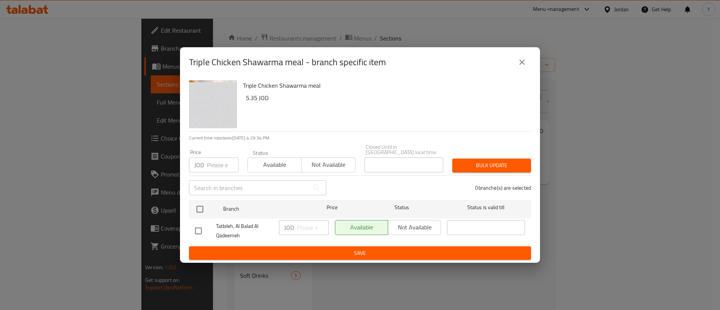
click at [191, 229] on input "checkbox" at bounding box center [199, 231] width 16 height 16
checkbox input "true"
click at [304, 221] on input "number" at bounding box center [313, 227] width 32 height 15
type input "5.45"
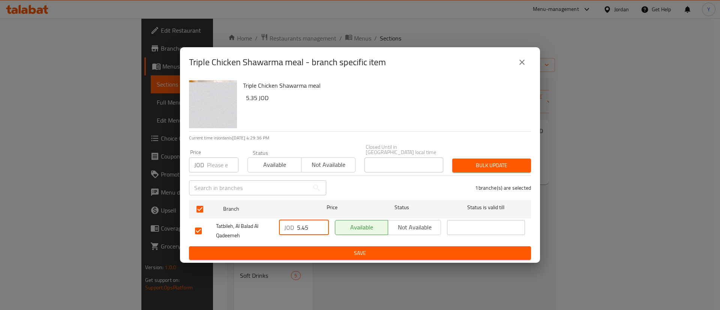
click at [308, 251] on span "Save" at bounding box center [360, 253] width 330 height 9
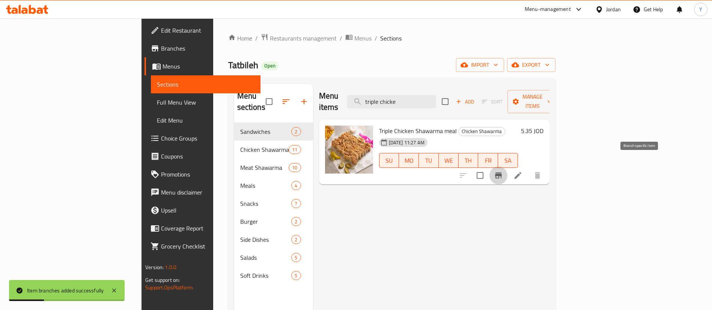
click at [507, 167] on button "Branch-specific-item" at bounding box center [498, 176] width 18 height 18
drag, startPoint x: 405, startPoint y: 95, endPoint x: 326, endPoint y: 104, distance: 79.0
click at [326, 104] on div "Menu items triple chicke Add Sort Manage items" at bounding box center [434, 102] width 230 height 36
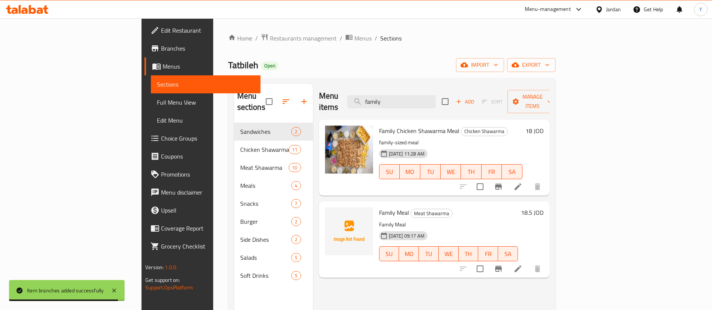
type input "family"
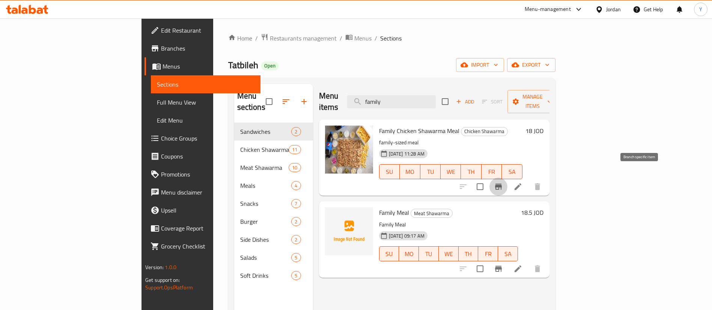
click at [503, 182] on icon "Branch-specific-item" at bounding box center [498, 186] width 9 height 9
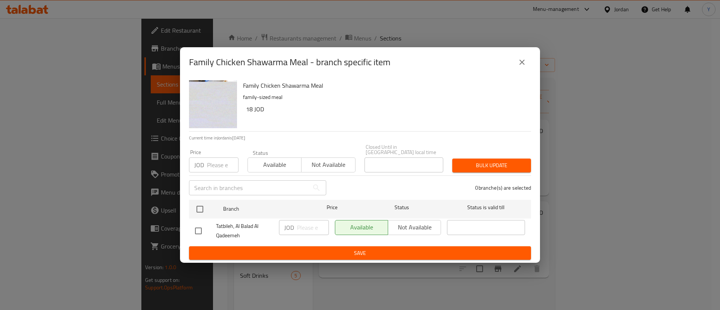
click at [192, 229] on input "checkbox" at bounding box center [199, 231] width 16 height 16
checkbox input "true"
click at [299, 222] on input "number" at bounding box center [313, 227] width 32 height 15
type input "18"
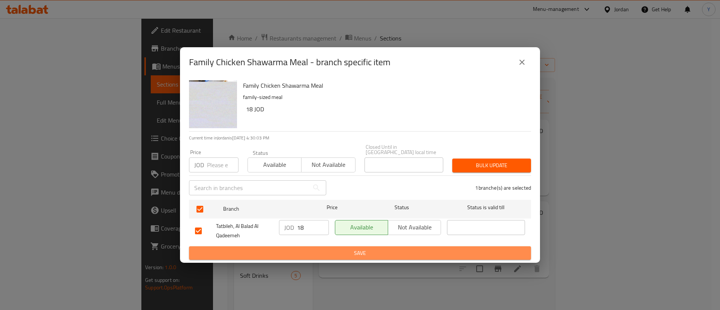
click at [349, 252] on span "Save" at bounding box center [360, 253] width 330 height 9
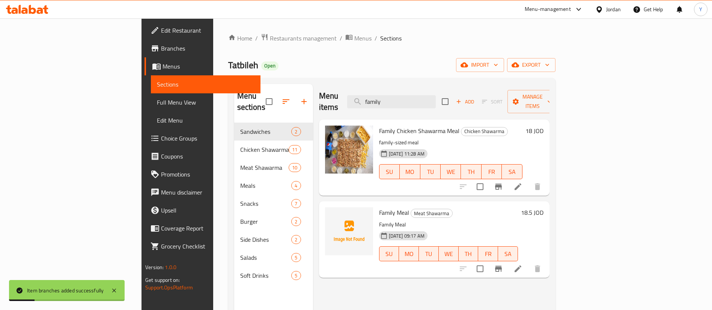
drag, startPoint x: 438, startPoint y: 100, endPoint x: 329, endPoint y: 102, distance: 109.6
click at [329, 102] on div "Menu items family Add Sort Manage items" at bounding box center [434, 102] width 230 height 36
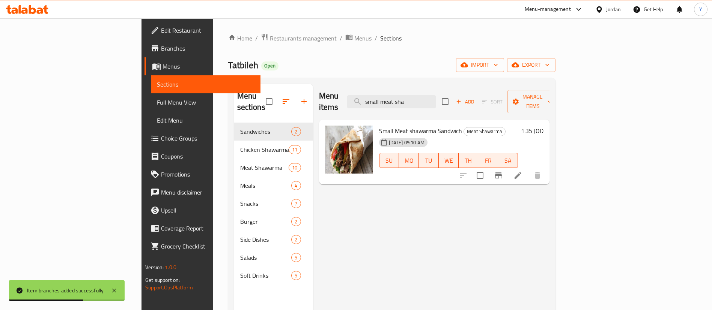
type input "small meat sha"
click at [502, 173] on icon "Branch-specific-item" at bounding box center [498, 176] width 7 height 6
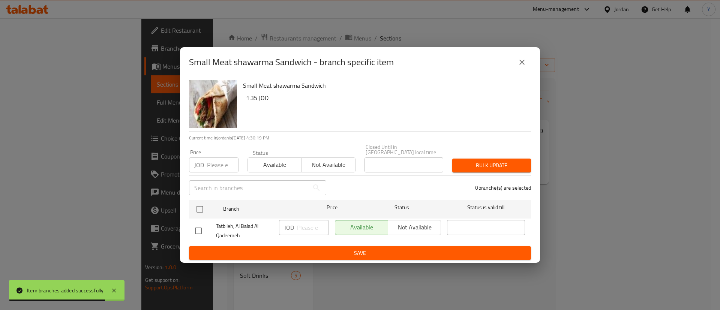
click at [198, 231] on input "checkbox" at bounding box center [199, 231] width 16 height 16
checkbox input "true"
click at [301, 230] on input "number" at bounding box center [313, 227] width 32 height 15
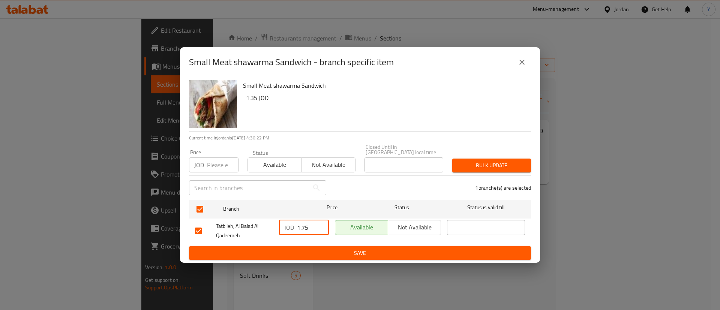
type input "1.75"
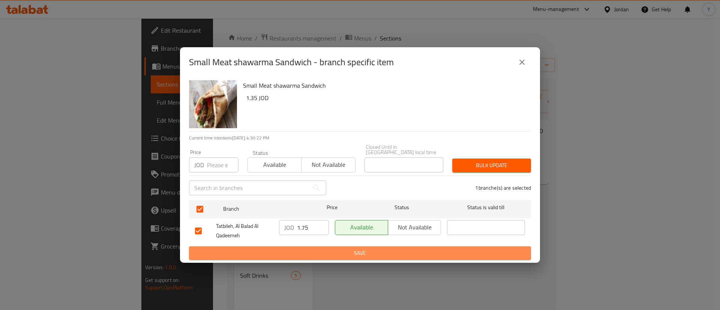
click at [342, 250] on span "Save" at bounding box center [360, 253] width 330 height 9
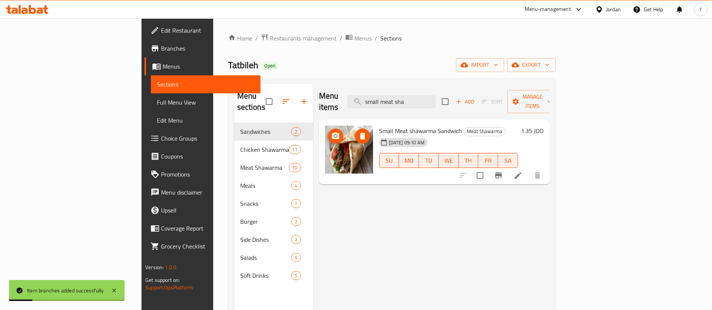
drag, startPoint x: 463, startPoint y: 96, endPoint x: 216, endPoint y: 129, distance: 249.1
click at [234, 133] on div "Menu sections Sandwiches 2 Chicken Shawarma 11 Meat Shawarma 10 Meals 4 Snacks …" at bounding box center [391, 239] width 315 height 310
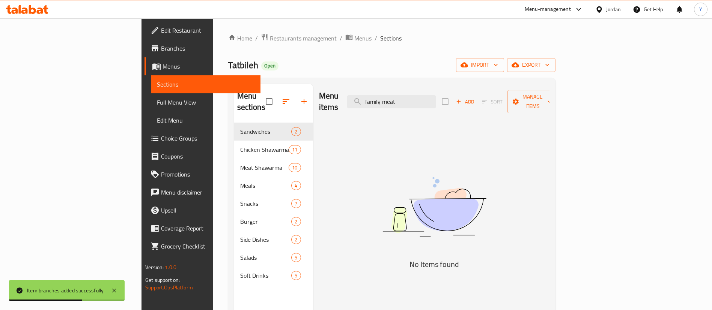
drag, startPoint x: 450, startPoint y: 97, endPoint x: 446, endPoint y: 85, distance: 12.5
click at [436, 96] on input "family meat" at bounding box center [391, 101] width 89 height 13
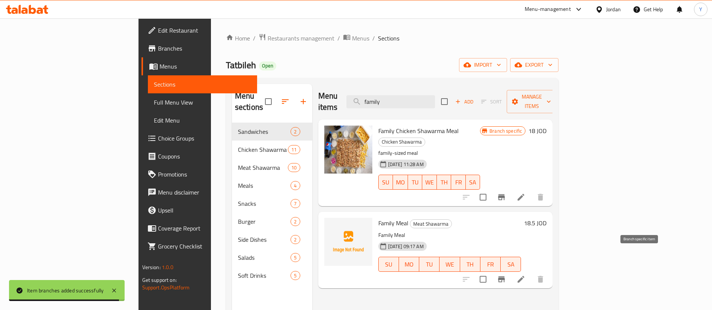
type input "family"
click at [506, 275] on icon "Branch-specific-item" at bounding box center [501, 279] width 9 height 9
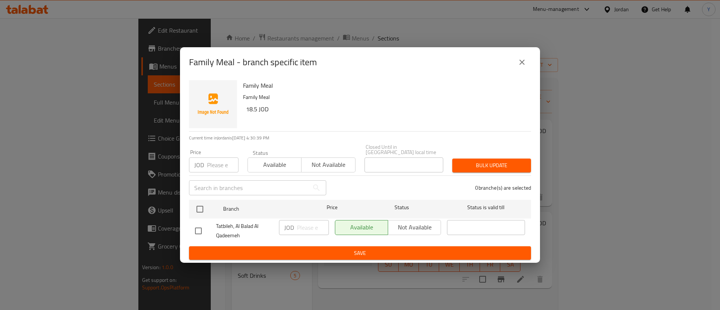
drag, startPoint x: 194, startPoint y: 229, endPoint x: 228, endPoint y: 229, distance: 33.4
click at [194, 229] on input "checkbox" at bounding box center [199, 231] width 16 height 16
checkbox input "true"
click at [316, 228] on input "number" at bounding box center [313, 227] width 32 height 15
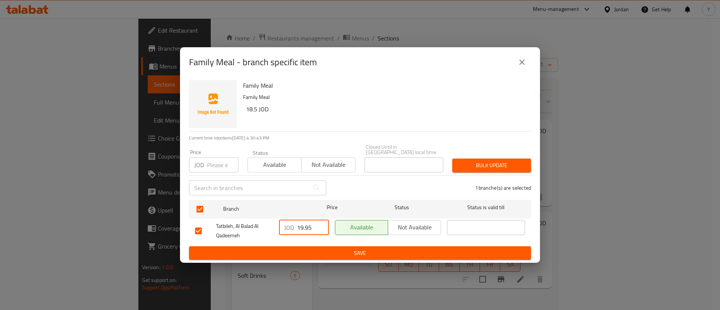
type input "19.95"
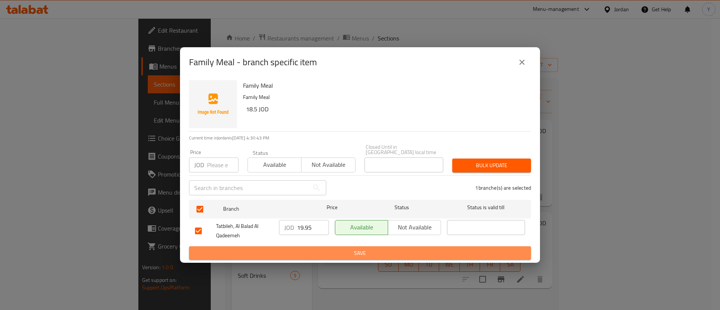
click at [374, 257] on button "Save" at bounding box center [360, 254] width 342 height 14
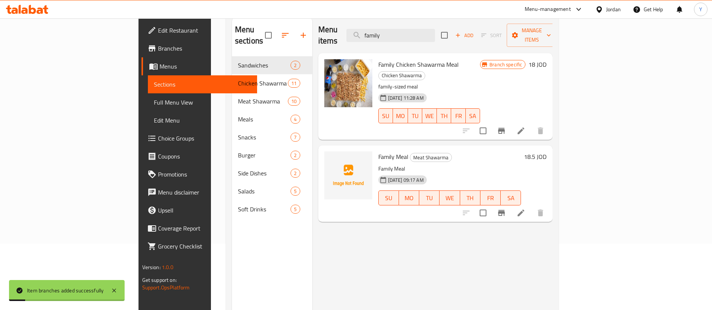
scroll to position [49, 0]
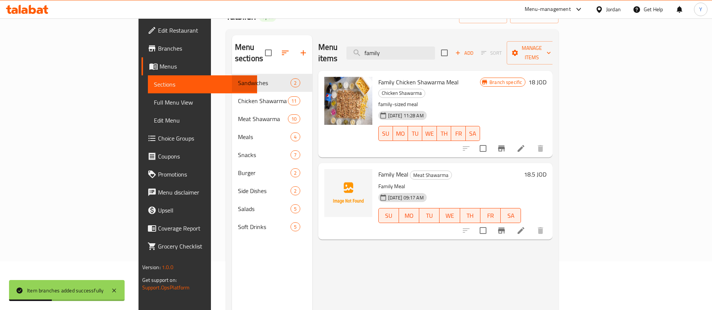
click at [524, 227] on icon at bounding box center [520, 230] width 7 height 7
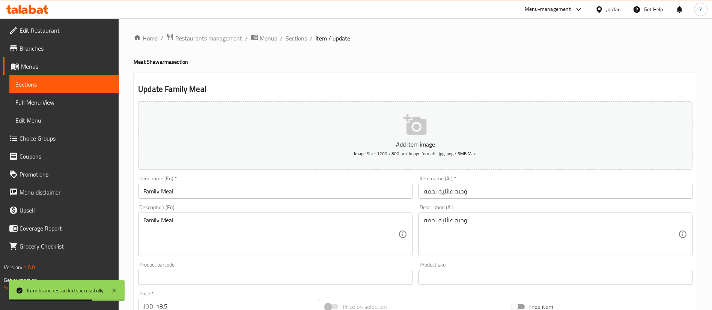
click at [161, 192] on input "Family Meal" at bounding box center [275, 191] width 274 height 15
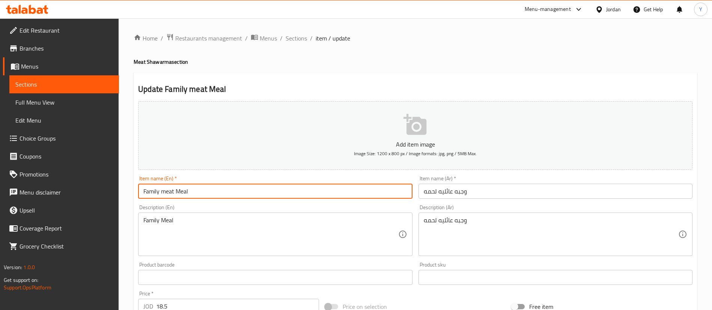
click at [238, 192] on input "Family meat Meal" at bounding box center [275, 191] width 274 height 15
drag, startPoint x: 227, startPoint y: 192, endPoint x: 213, endPoint y: 191, distance: 13.9
drag, startPoint x: 242, startPoint y: 190, endPoint x: 0, endPoint y: 198, distance: 242.5
click at [0, 198] on div "Edit Restaurant Branches Menus Sections Full Menu View Edit Menu Choice Groups …" at bounding box center [356, 274] width 712 height 512
type input "Family meat Meal (7/8) peoples"
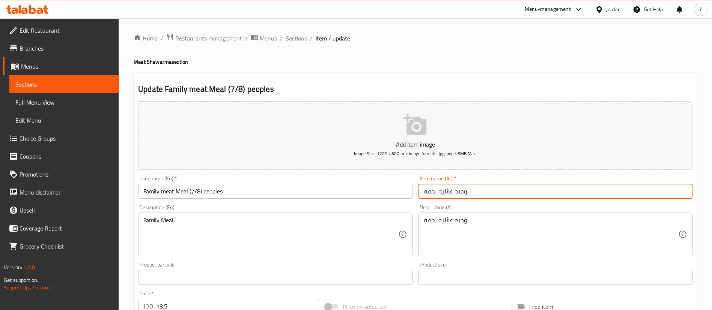
drag, startPoint x: 489, startPoint y: 193, endPoint x: 325, endPoint y: 196, distance: 163.2
click at [325, 196] on div "Add item image Image Size: 1200 x 800 px / Image formats: jpg, png / 5MB Max. I…" at bounding box center [415, 259] width 560 height 323
paste input "ة لحم عائلية (7/8) شعوب"
drag, startPoint x: 439, startPoint y: 194, endPoint x: 385, endPoint y: 203, distance: 54.8
click at [385, 203] on div "Add item image Image Size: 1200 x 800 px / Image formats: jpg, png / 5MB Max. I…" at bounding box center [415, 259] width 560 height 323
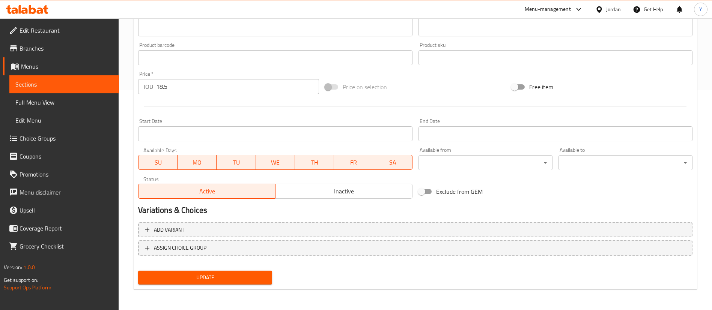
type input "وجبة لحم عائلية (7/8) اشخاص"
click at [214, 271] on button "Update" at bounding box center [205, 278] width 134 height 14
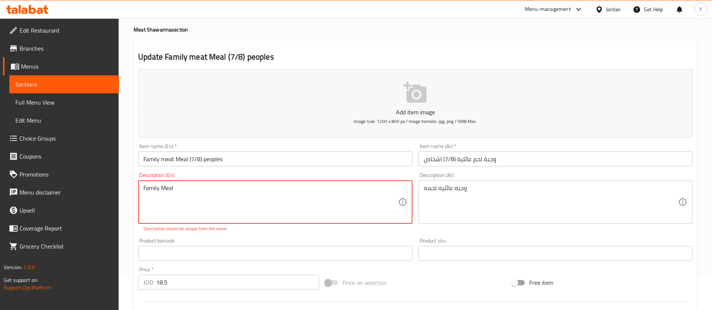
scroll to position [56, 0]
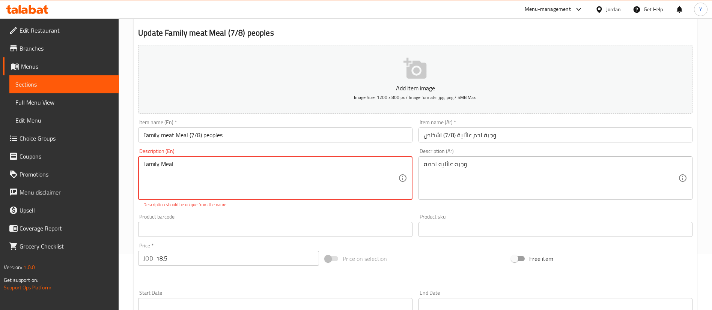
drag, startPoint x: 186, startPoint y: 166, endPoint x: 27, endPoint y: 166, distance: 158.3
click at [31, 166] on div "Edit Restaurant Branches Menus Sections Full Menu View Edit Menu Choice Groups …" at bounding box center [356, 222] width 712 height 520
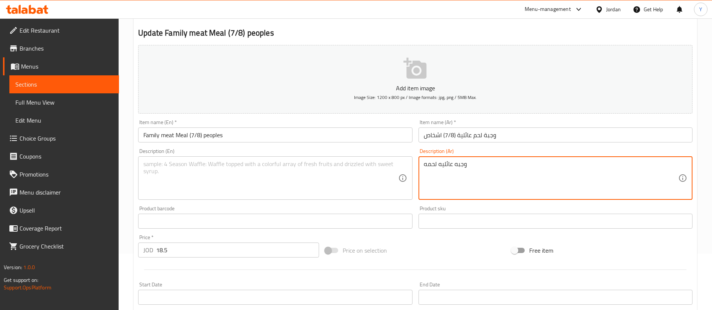
drag, startPoint x: 458, startPoint y: 167, endPoint x: 342, endPoint y: 171, distance: 116.4
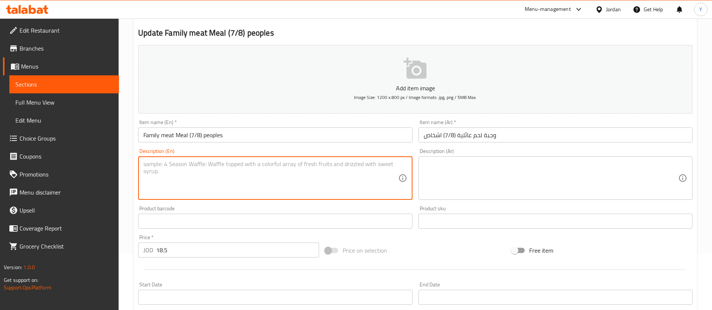
click at [192, 187] on textarea at bounding box center [270, 179] width 254 height 36
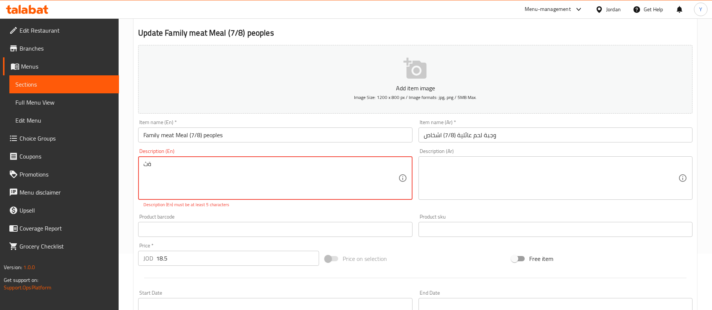
type textarea "ة"
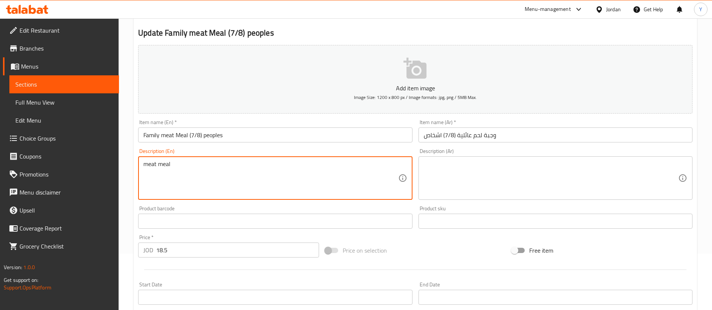
type textarea "meat meal"
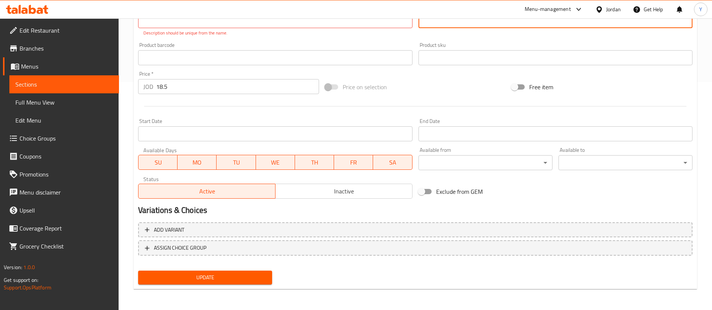
type textarea "وجبه لحم"
click at [203, 273] on span "Update" at bounding box center [205, 277] width 122 height 9
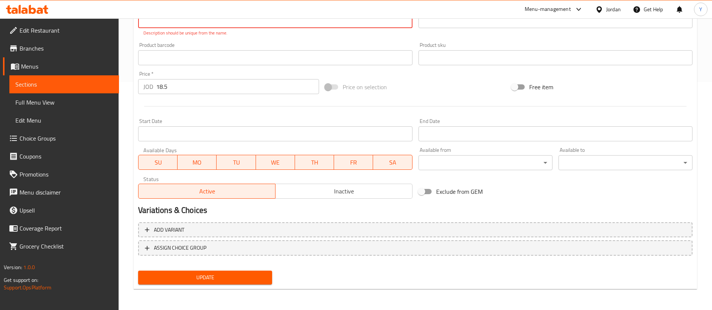
scroll to position [66, 0]
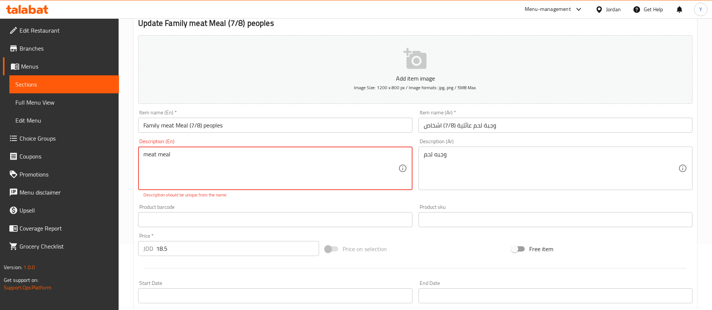
drag, startPoint x: 190, startPoint y: 161, endPoint x: 64, endPoint y: 163, distance: 126.1
click at [76, 163] on div "Edit Restaurant Branches Menus Sections Full Menu View Edit Menu Choice Groups …" at bounding box center [356, 212] width 712 height 520
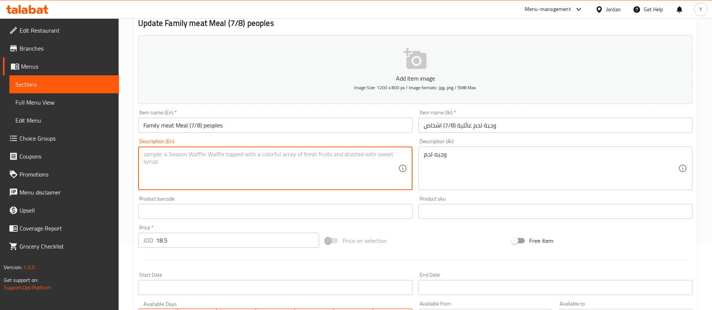
drag, startPoint x: 381, startPoint y: 160, endPoint x: 340, endPoint y: 164, distance: 41.1
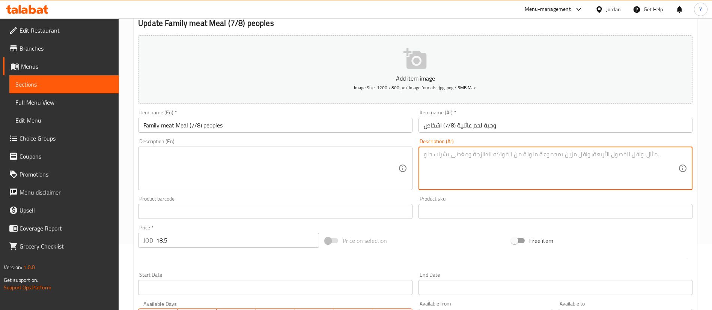
click at [280, 186] on div "Description (En)" at bounding box center [275, 169] width 274 height 44
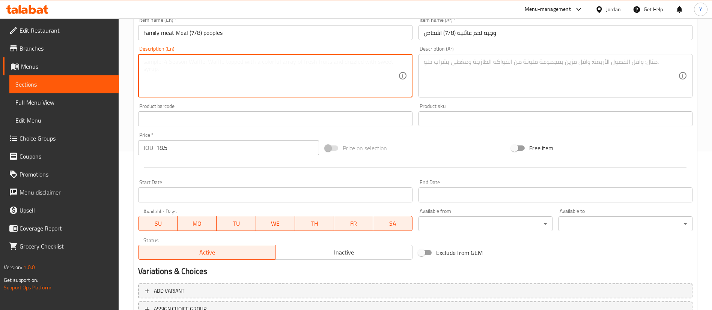
scroll to position [107, 0]
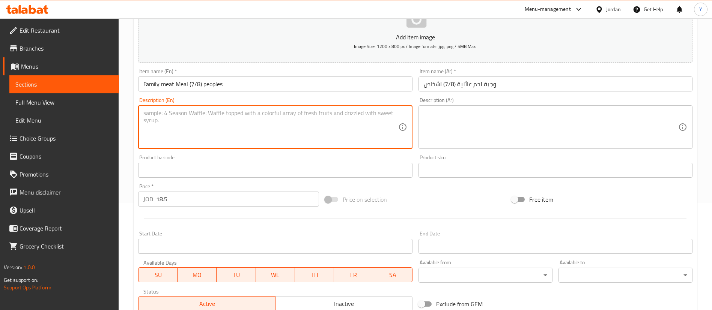
click at [214, 116] on textarea at bounding box center [270, 128] width 254 height 36
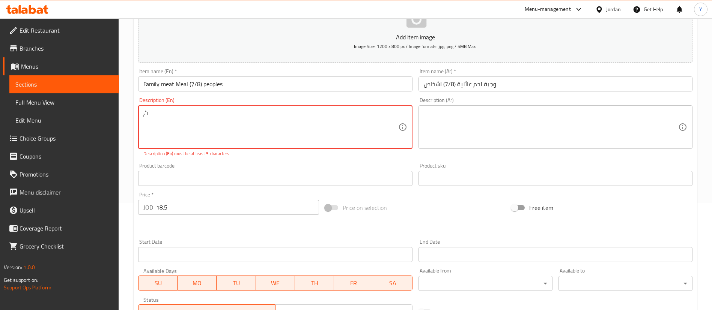
type textarea "ٍ"
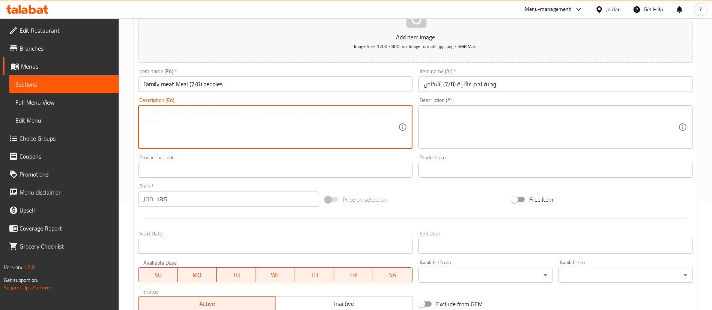
paste textarea "Served With Potato and pickles"
type textarea "Served With Potato and pickles"
click at [483, 126] on textarea at bounding box center [551, 128] width 254 height 36
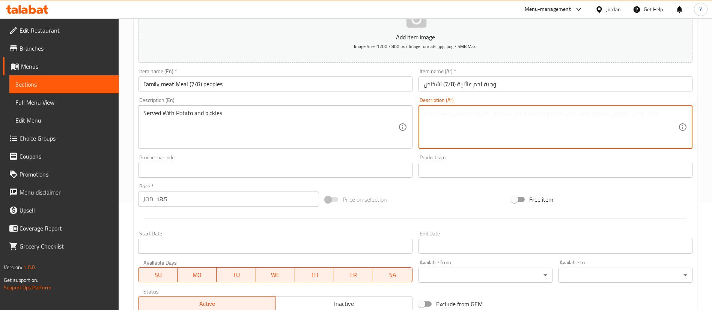
paste textarea "تقدم مع البطاطس والمخللات"
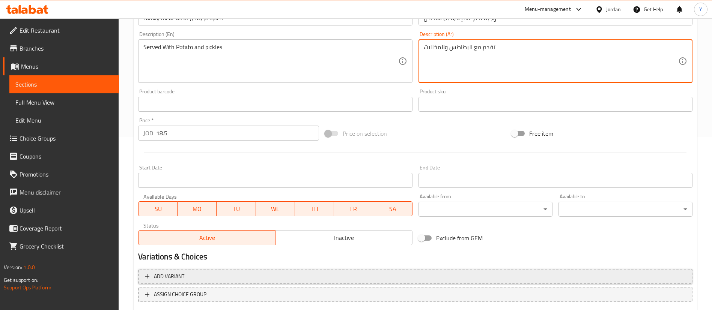
scroll to position [220, 0]
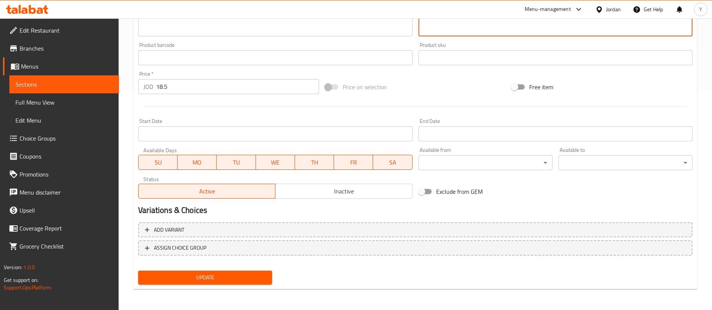
type textarea "تقدم مع البطاطس والمخللات"
click at [260, 277] on span "Update" at bounding box center [205, 277] width 122 height 9
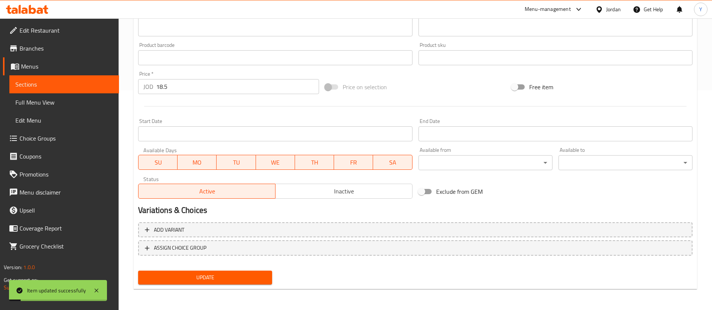
click at [190, 281] on span "Update" at bounding box center [205, 277] width 122 height 9
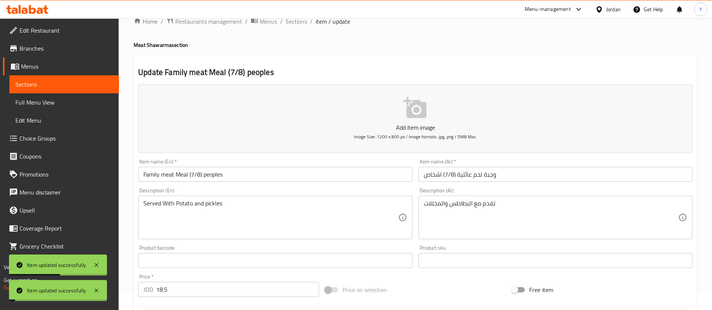
scroll to position [0, 0]
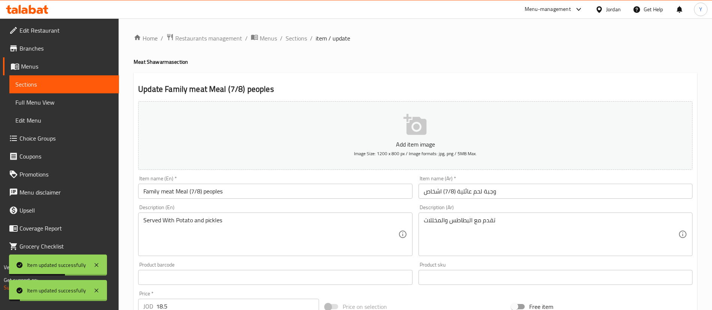
drag, startPoint x: 83, startPoint y: 90, endPoint x: 110, endPoint y: 95, distance: 26.6
click at [83, 90] on link "Sections" at bounding box center [64, 84] width 110 height 18
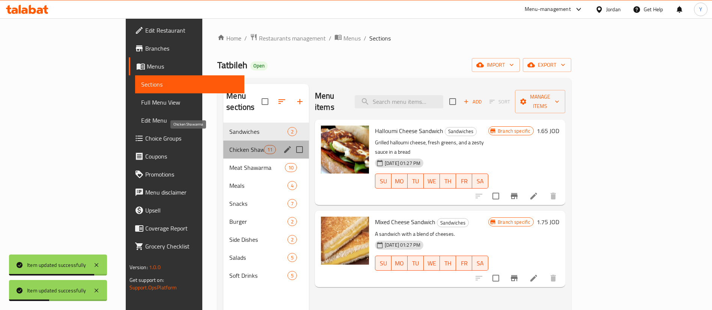
click at [229, 145] on span "Chicken Shawarma" at bounding box center [246, 149] width 34 height 9
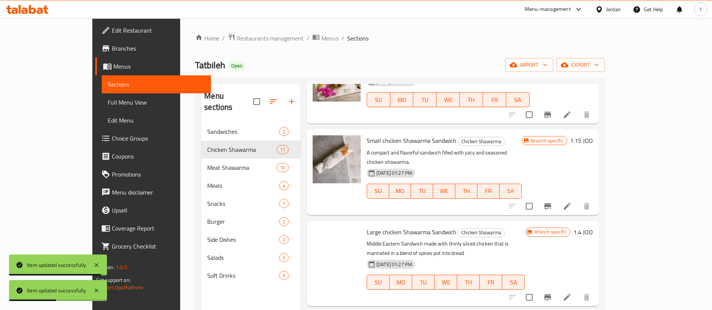
scroll to position [225, 0]
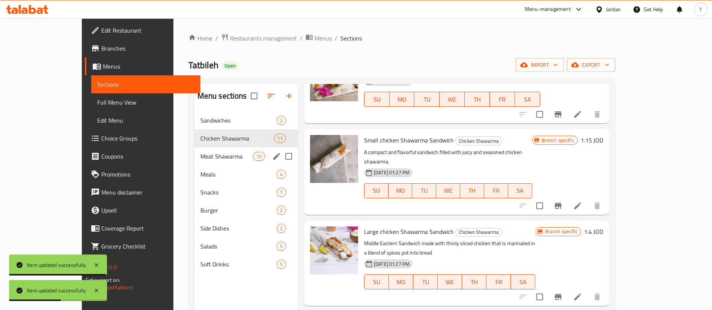
click at [209, 162] on div "Meat Shawarma 10" at bounding box center [246, 156] width 104 height 18
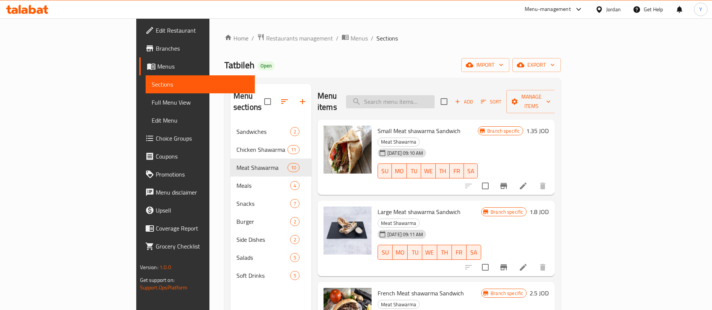
click at [434, 98] on input "search" at bounding box center [390, 101] width 89 height 13
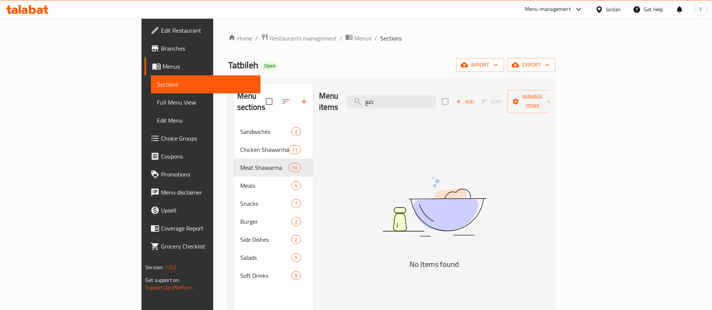
type input "ض"
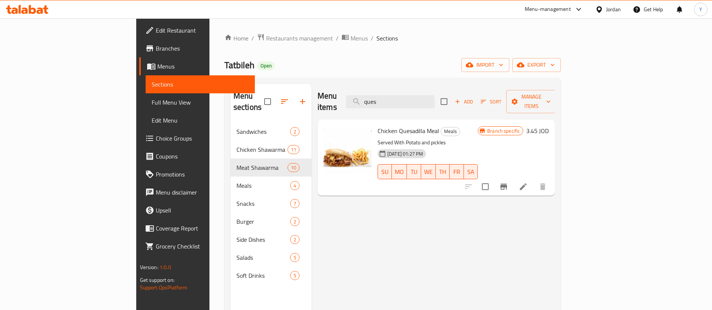
type input "ques"
click at [508, 182] on icon "Branch-specific-item" at bounding box center [503, 186] width 9 height 9
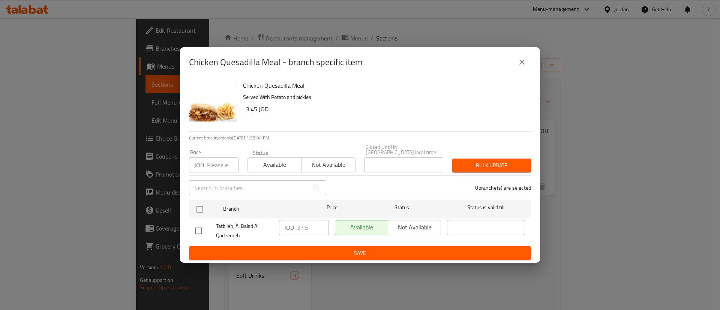
click at [197, 231] on input "checkbox" at bounding box center [199, 231] width 16 height 16
checkbox input "true"
click at [313, 229] on input "3.45" at bounding box center [313, 227] width 32 height 15
type input "3.95"
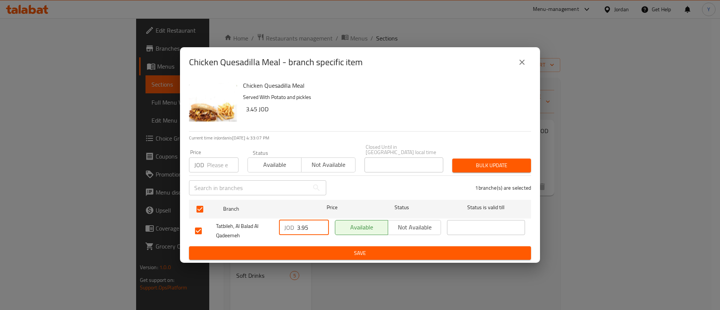
click at [320, 253] on span "Save" at bounding box center [360, 253] width 330 height 9
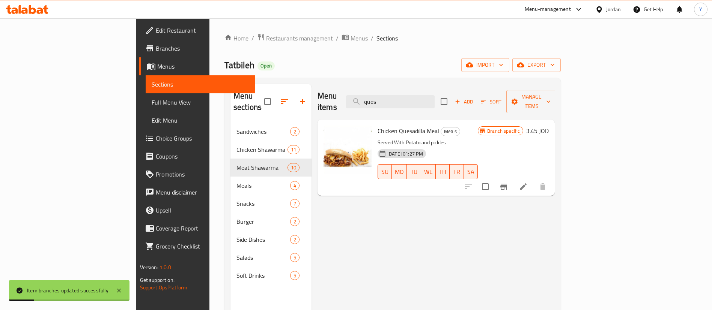
drag, startPoint x: 440, startPoint y: 93, endPoint x: 383, endPoint y: 98, distance: 57.3
click at [380, 99] on div "Menu items ques Add Sort Manage items" at bounding box center [435, 102] width 237 height 36
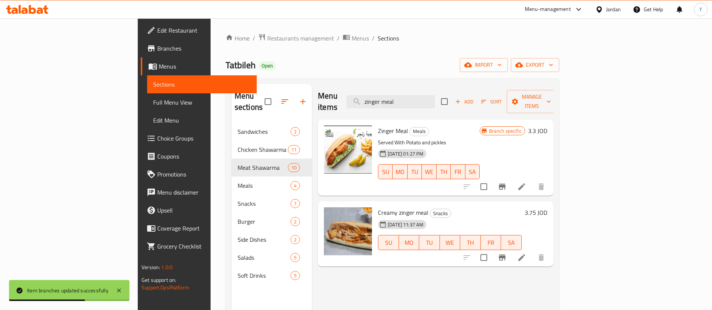
type input "zinger meal"
click at [511, 183] on button "Branch-specific-item" at bounding box center [502, 187] width 18 height 18
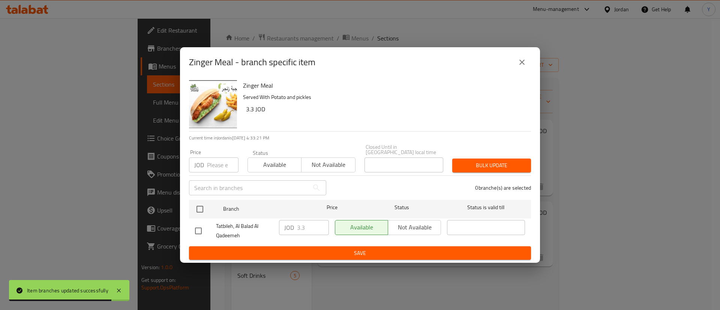
click at [200, 228] on input "checkbox" at bounding box center [199, 231] width 16 height 16
checkbox input "true"
click at [308, 227] on input "3.3" at bounding box center [313, 227] width 32 height 15
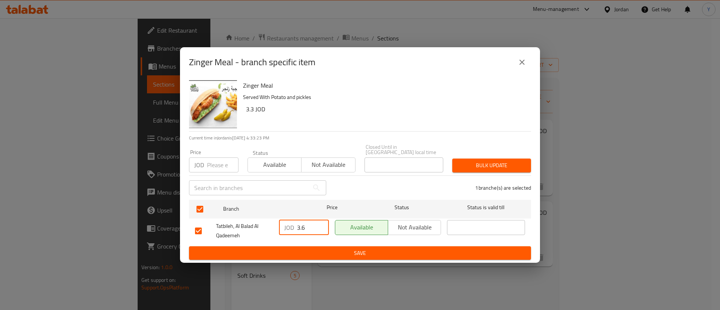
type input "3.6"
click at [334, 249] on span "Save" at bounding box center [360, 253] width 330 height 9
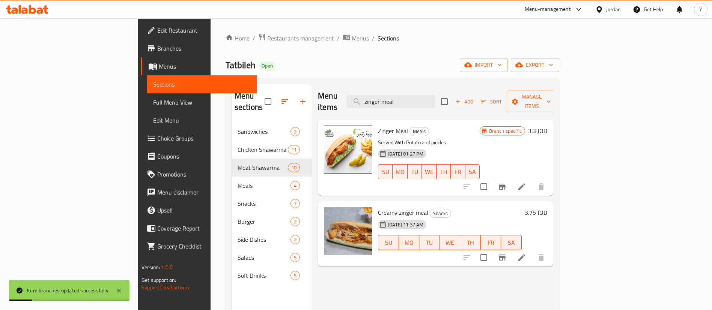
drag, startPoint x: 441, startPoint y: 98, endPoint x: 289, endPoint y: 107, distance: 152.6
click at [318, 107] on div "Menu items zinger meal Add Sort Manage items" at bounding box center [435, 102] width 235 height 36
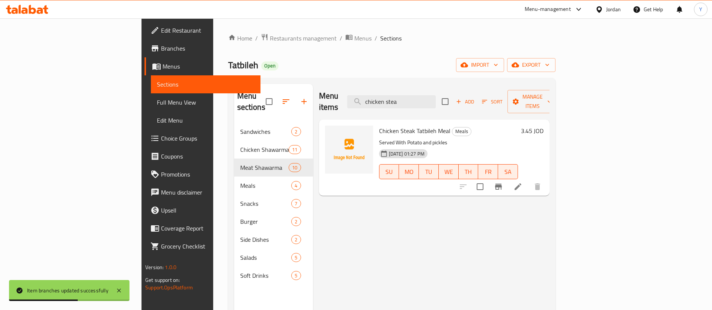
type input "chicken stea"
click at [503, 182] on icon "Branch-specific-item" at bounding box center [498, 186] width 9 height 9
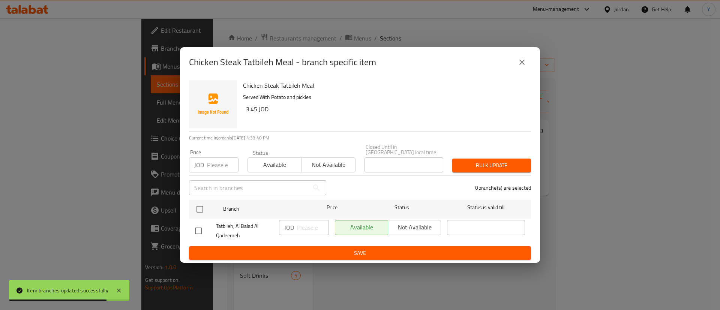
click at [197, 223] on input "checkbox" at bounding box center [199, 231] width 16 height 16
checkbox input "true"
click at [311, 226] on input "number" at bounding box center [313, 227] width 32 height 15
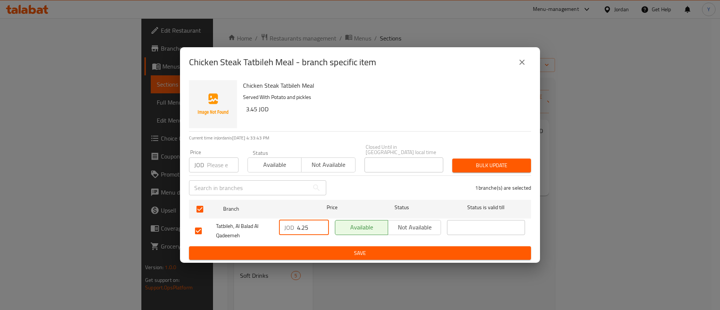
type input "4.25"
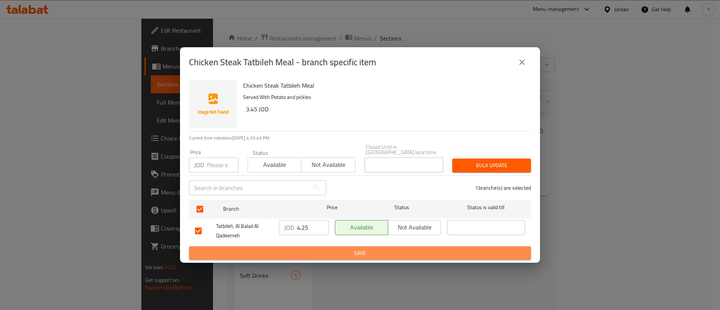
click at [330, 247] on button "Save" at bounding box center [360, 254] width 342 height 14
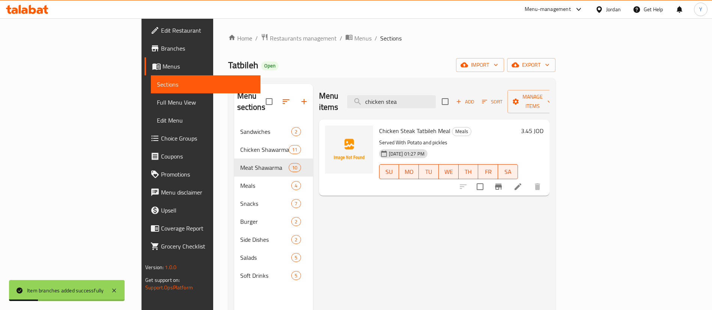
drag, startPoint x: 458, startPoint y: 96, endPoint x: 267, endPoint y: 109, distance: 191.8
click at [266, 109] on div "Menu sections Sandwiches 2 Chicken Shawarma 11 Meat Shawarma 10 Meals 4 Snacks …" at bounding box center [391, 239] width 315 height 310
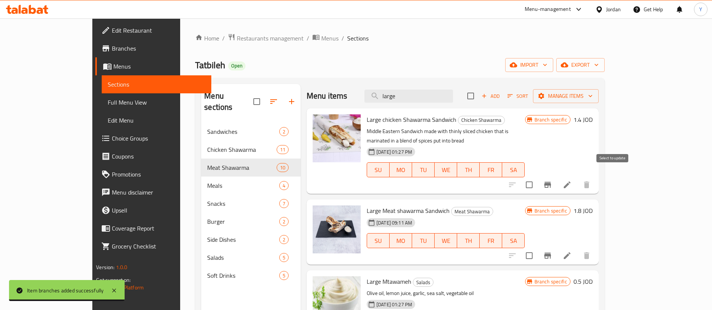
type input "large"
click at [551, 182] on icon "Branch-specific-item" at bounding box center [547, 185] width 7 height 6
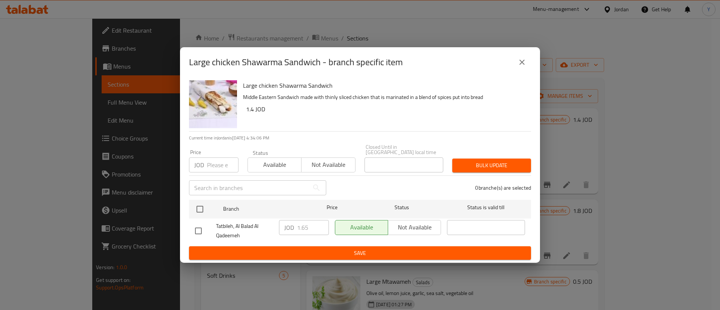
click at [198, 225] on input "checkbox" at bounding box center [199, 231] width 16 height 16
checkbox input "true"
click at [306, 224] on input "1.65" at bounding box center [313, 227] width 32 height 15
type input "1.75"
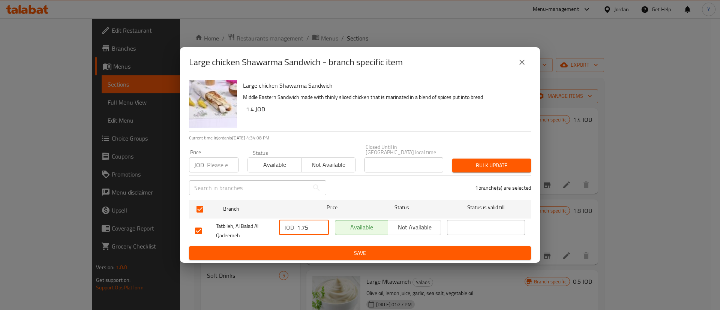
click at [333, 251] on span "Save" at bounding box center [360, 253] width 330 height 9
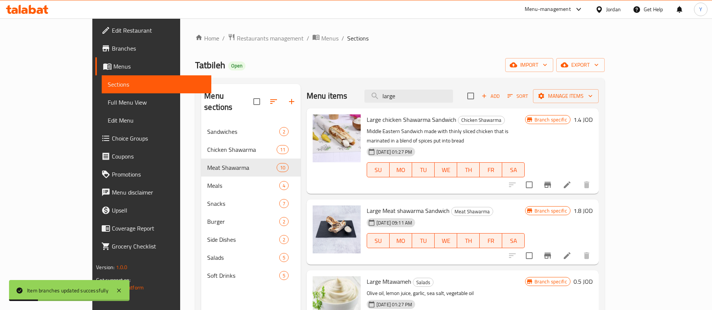
drag, startPoint x: 434, startPoint y: 95, endPoint x: 292, endPoint y: 108, distance: 142.8
click at [301, 108] on div "Menu items large Add Sort Manage items Large chicken Shawarma Sandwich Chicken …" at bounding box center [450, 239] width 298 height 310
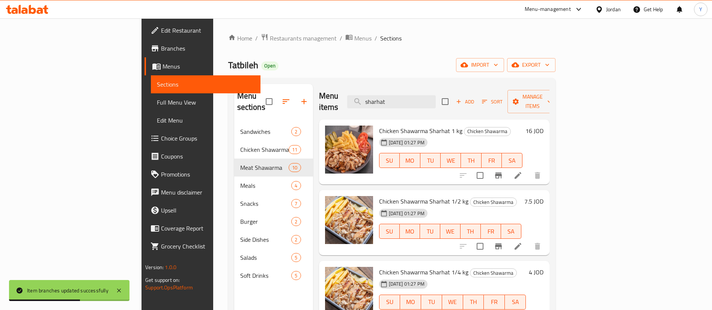
type input "sharhat"
click at [502, 173] on icon "Branch-specific-item" at bounding box center [498, 176] width 7 height 6
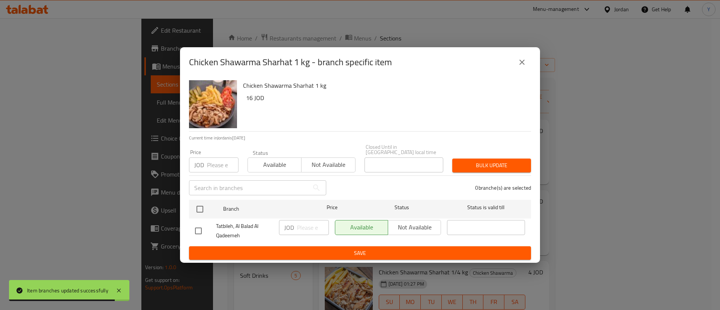
click at [192, 232] on input "checkbox" at bounding box center [199, 231] width 16 height 16
checkbox input "true"
click at [314, 229] on input "number" at bounding box center [313, 227] width 32 height 15
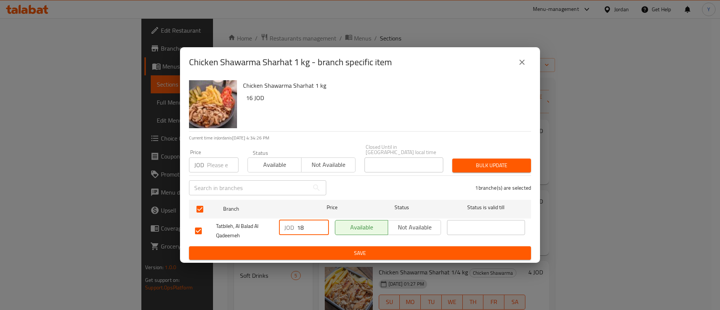
type input "18"
click at [340, 249] on span "Save" at bounding box center [360, 253] width 330 height 9
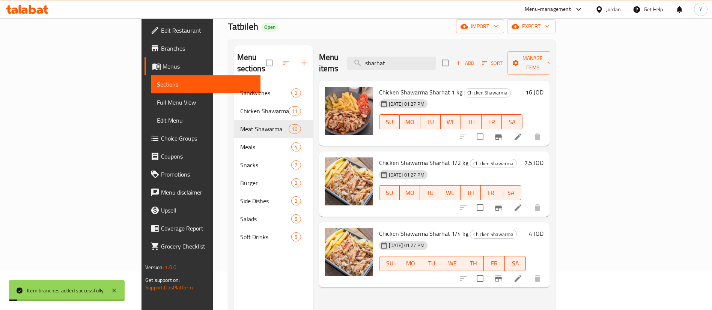
scroll to position [56, 0]
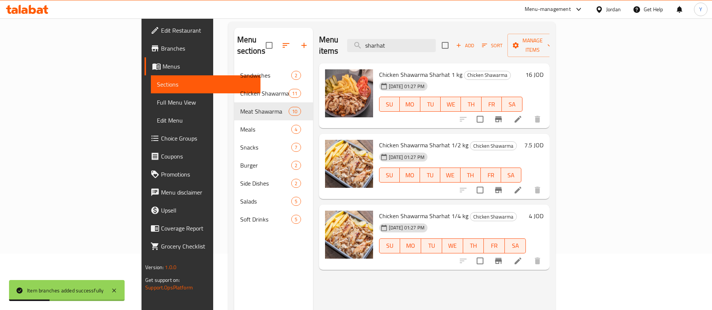
click at [503, 186] on icon "Branch-specific-item" at bounding box center [498, 190] width 9 height 9
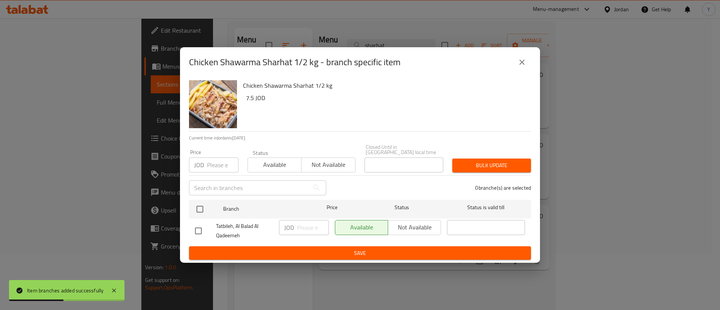
click at [203, 226] on input "checkbox" at bounding box center [199, 231] width 16 height 16
checkbox input "true"
click at [314, 226] on input "number" at bounding box center [313, 227] width 32 height 15
type input "8.5"
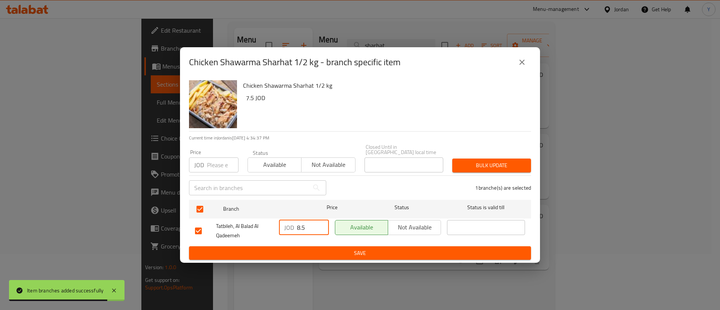
click at [327, 256] on button "Save" at bounding box center [360, 254] width 342 height 14
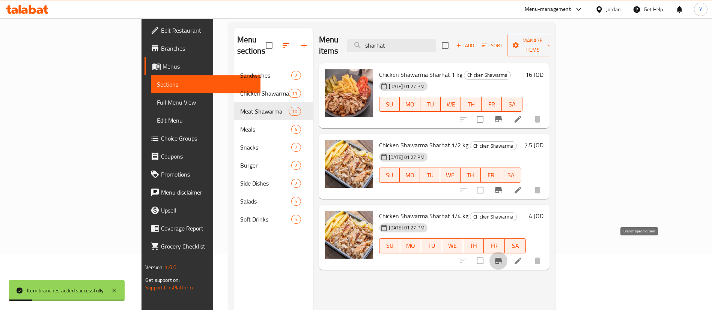
click at [507, 252] on button "Branch-specific-item" at bounding box center [498, 261] width 18 height 18
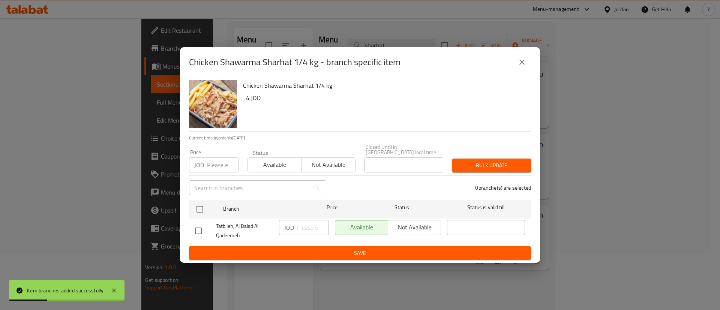
click at [201, 231] on input "checkbox" at bounding box center [199, 231] width 16 height 16
checkbox input "true"
click at [301, 226] on input "number" at bounding box center [313, 227] width 32 height 15
type input "4.15"
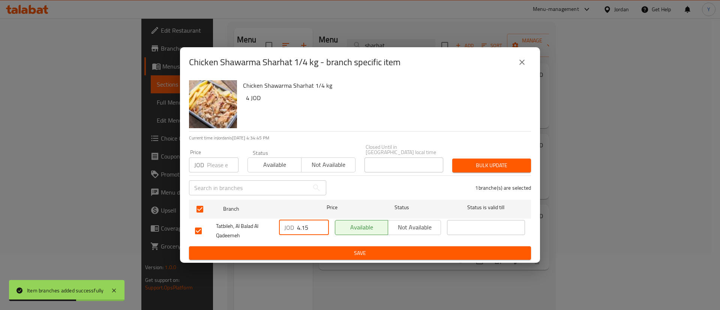
click at [302, 249] on span "Save" at bounding box center [360, 253] width 330 height 9
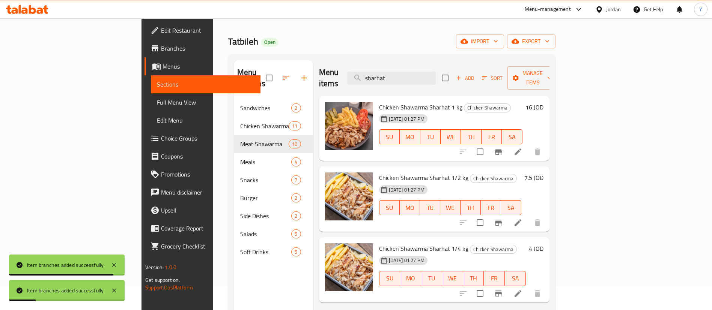
scroll to position [0, 0]
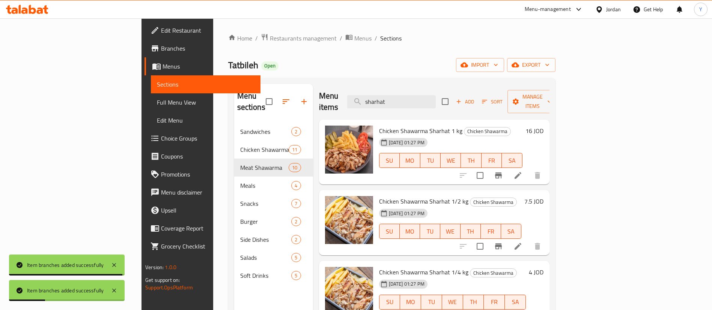
drag, startPoint x: 429, startPoint y: 98, endPoint x: 357, endPoint y: 102, distance: 72.5
click at [357, 102] on div "Menu items sharhat Add Sort Manage items" at bounding box center [434, 102] width 230 height 36
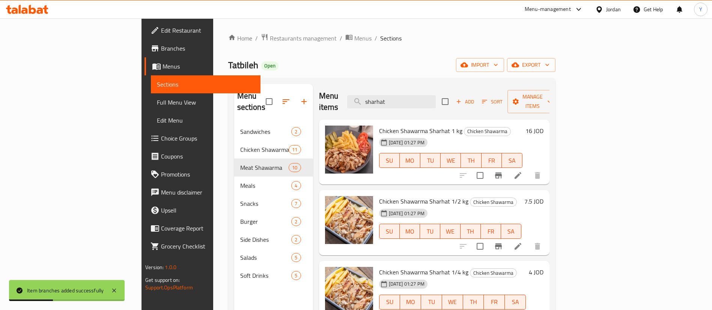
paste input "Regular Chicken Shawarma Meal"
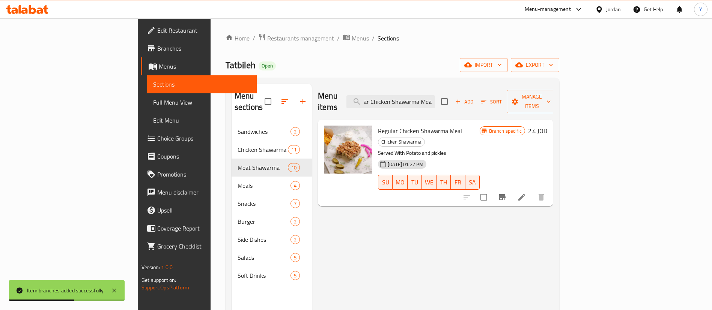
type input "Regular Chicken Shawarma Meal"
click at [507, 193] on icon "Branch-specific-item" at bounding box center [502, 197] width 9 height 9
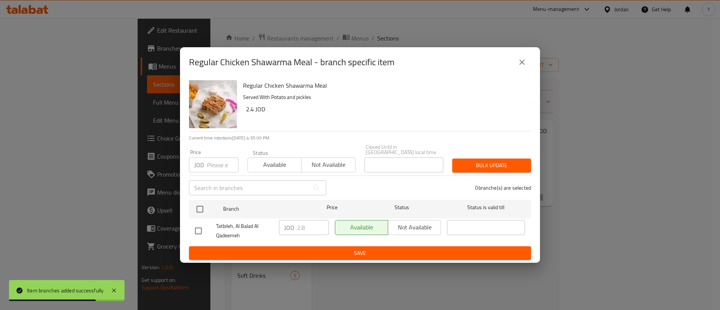
click at [197, 230] on input "checkbox" at bounding box center [199, 231] width 16 height 16
checkbox input "true"
drag, startPoint x: 319, startPoint y: 224, endPoint x: 269, endPoint y: 238, distance: 51.6
click at [297, 228] on input "3.8" at bounding box center [313, 227] width 32 height 15
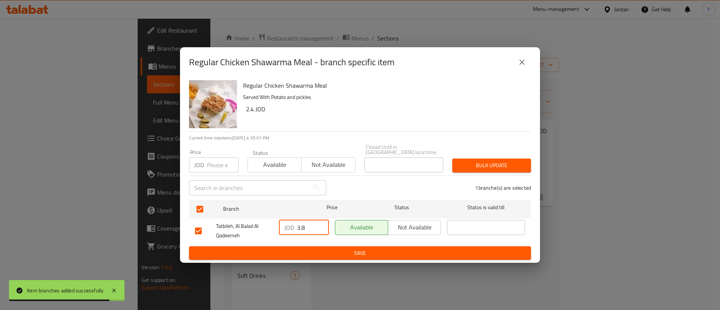
drag, startPoint x: 314, startPoint y: 226, endPoint x: 259, endPoint y: 231, distance: 55.0
click at [259, 231] on div "Tatbileh, Al Balad Al Qadeemeh JOD 3.8 ​ Available Not available ​" at bounding box center [360, 231] width 336 height 28
type input "3"
click at [322, 254] on span "Save" at bounding box center [360, 253] width 330 height 9
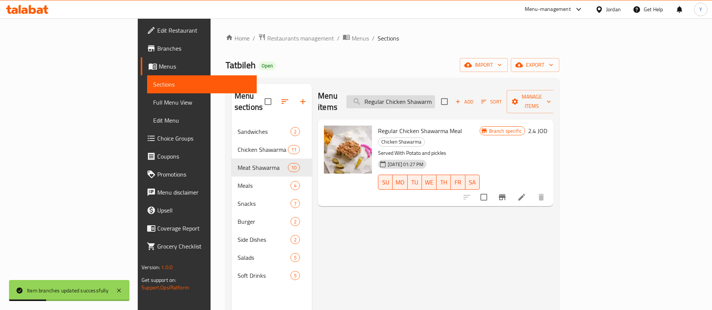
click at [435, 97] on input "Regular Chicken Shawarma Meal" at bounding box center [390, 101] width 89 height 13
paste input "Supe"
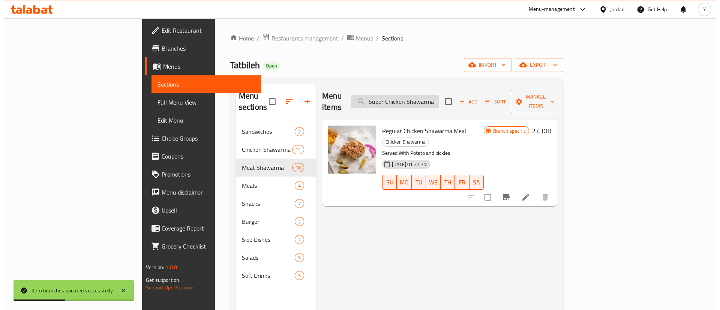
scroll to position [0, 11]
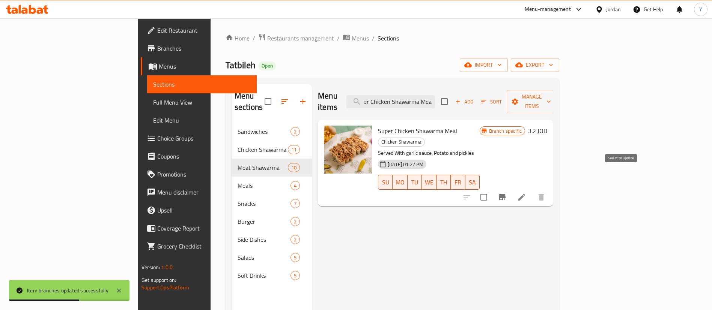
type input "Super Chicken Shawarma Meal"
click at [505, 194] on icon "Branch-specific-item" at bounding box center [502, 197] width 7 height 6
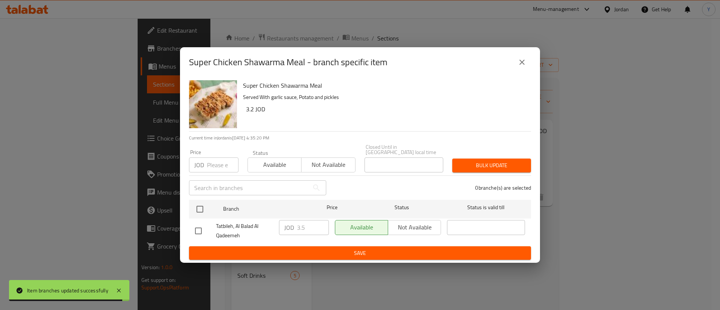
click at [199, 226] on input "checkbox" at bounding box center [199, 231] width 16 height 16
checkbox input "true"
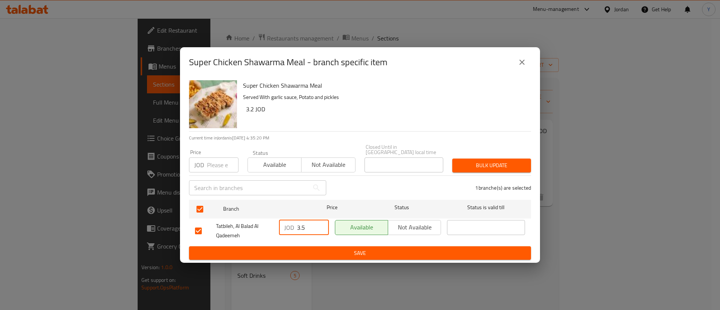
click at [315, 227] on input "3.5" at bounding box center [313, 227] width 32 height 15
type input "3.6"
click at [319, 247] on button "Save" at bounding box center [360, 254] width 342 height 14
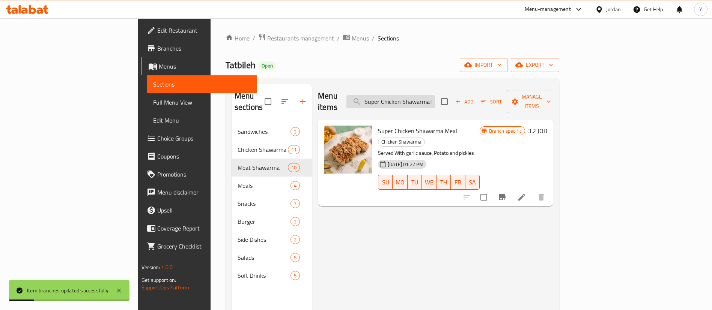
click at [435, 100] on input "Super Chicken Shawarma Meal" at bounding box center [390, 101] width 89 height 13
paste input "Double"
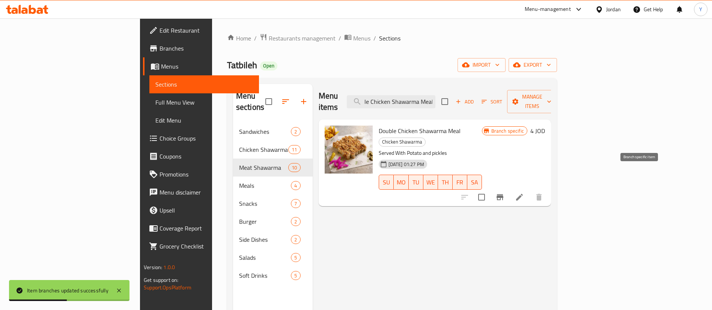
type input "Double Chicken Shawarma Meal"
click at [509, 188] on button "Branch-specific-item" at bounding box center [500, 197] width 18 height 18
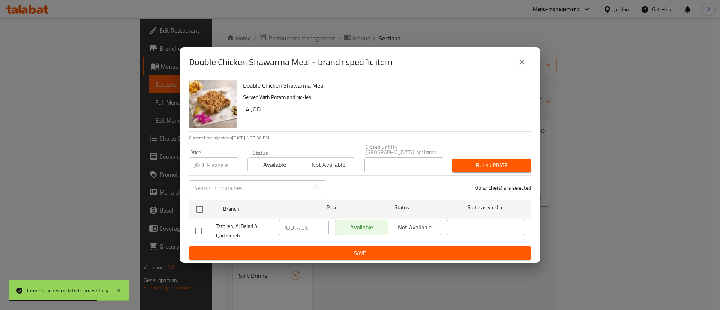
click at [203, 230] on input "checkbox" at bounding box center [199, 231] width 16 height 16
checkbox input "true"
click at [304, 227] on input "4.25" at bounding box center [313, 227] width 32 height 15
type input "4.5"
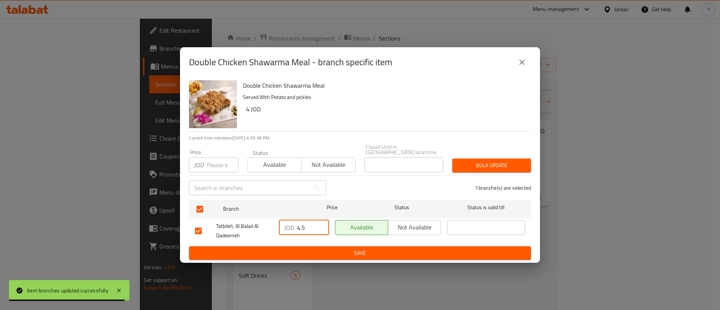
click at [321, 255] on button "Save" at bounding box center [360, 254] width 342 height 14
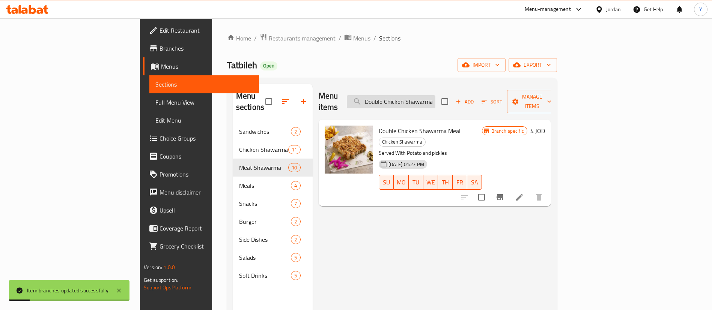
click at [435, 98] on input "Double Chicken Shawarma Meal" at bounding box center [391, 101] width 89 height 13
paste input "Small chicken Shawarma Sandwich"
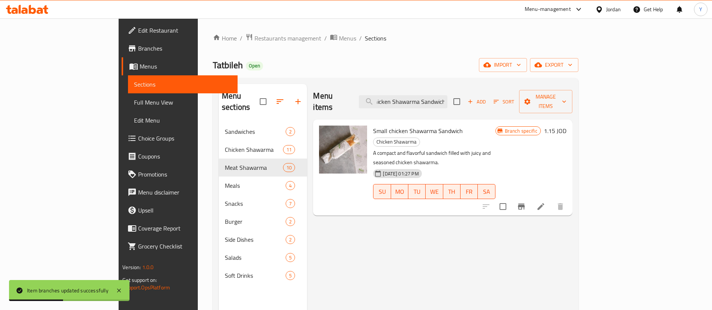
type input "Small chicken Shawarma Sandwich"
click at [526, 202] on icon "Branch-specific-item" at bounding box center [521, 206] width 9 height 9
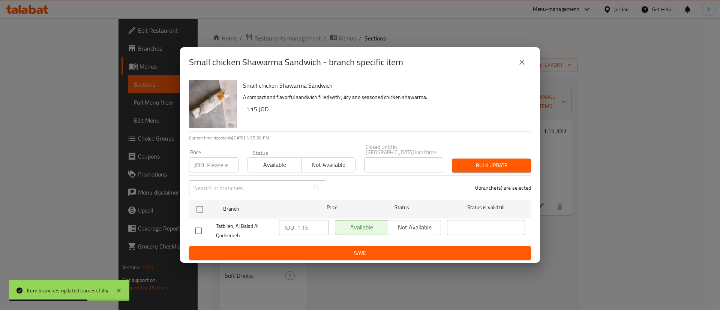
click at [192, 231] on input "checkbox" at bounding box center [199, 231] width 16 height 16
checkbox input "true"
click at [306, 225] on input "1.15" at bounding box center [313, 227] width 32 height 15
type input "1.35"
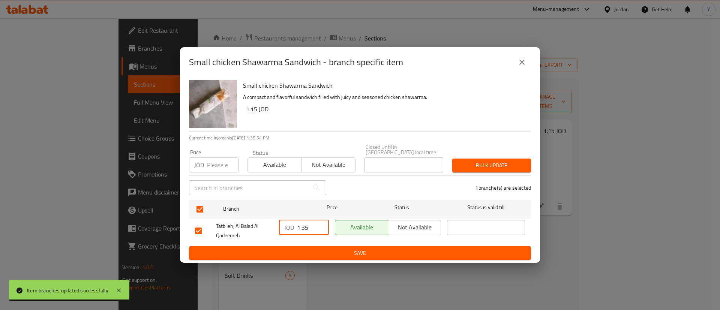
click at [361, 247] on button "Save" at bounding box center [360, 254] width 342 height 14
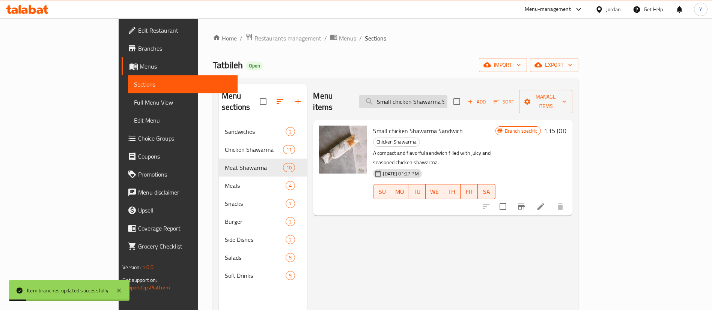
click at [447, 95] on input "Small chicken Shawarma Sandwich" at bounding box center [403, 101] width 89 height 13
paste input "Creamy zinger meal"
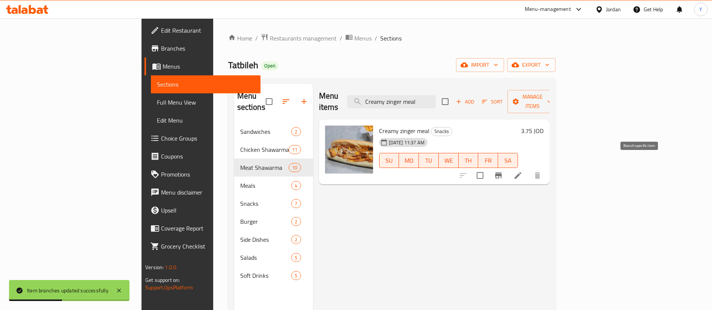
type input "Creamy zinger meal"
click at [503, 171] on icon "Branch-specific-item" at bounding box center [498, 175] width 9 height 9
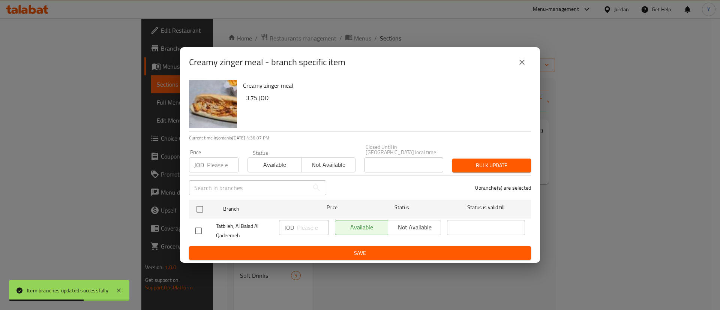
click at [198, 228] on input "checkbox" at bounding box center [199, 231] width 16 height 16
checkbox input "true"
click at [302, 224] on input "number" at bounding box center [313, 227] width 32 height 15
type input "3.85"
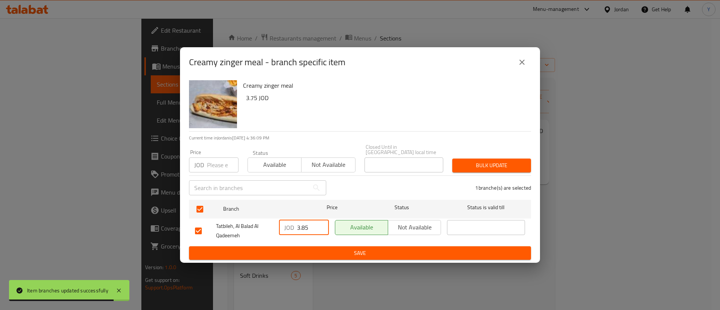
click at [324, 250] on span "Save" at bounding box center [360, 253] width 330 height 9
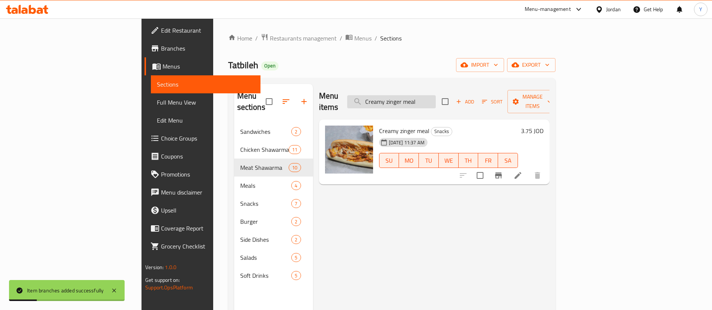
click at [436, 98] on input "Creamy zinger meal" at bounding box center [391, 101] width 89 height 13
paste input "Frankfort Hotdog"
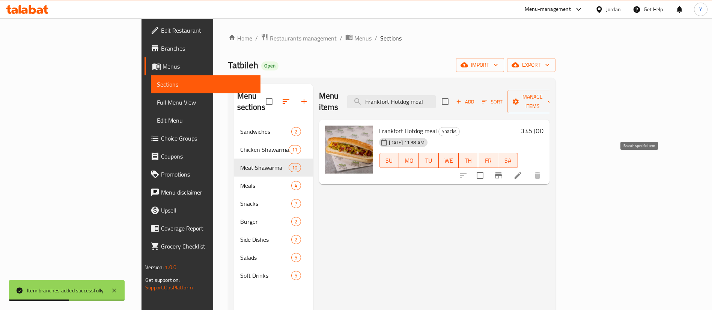
type input "Frankfort Hotdog meal"
click at [507, 170] on button "Branch-specific-item" at bounding box center [498, 176] width 18 height 18
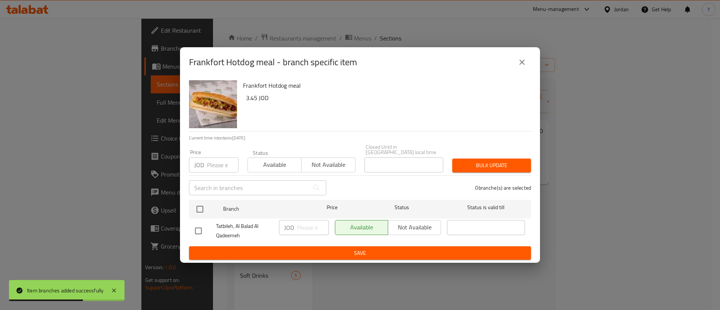
click at [206, 230] on input "checkbox" at bounding box center [199, 231] width 16 height 16
checkbox input "true"
click at [303, 224] on input "number" at bounding box center [313, 227] width 32 height 15
type input "3.45"
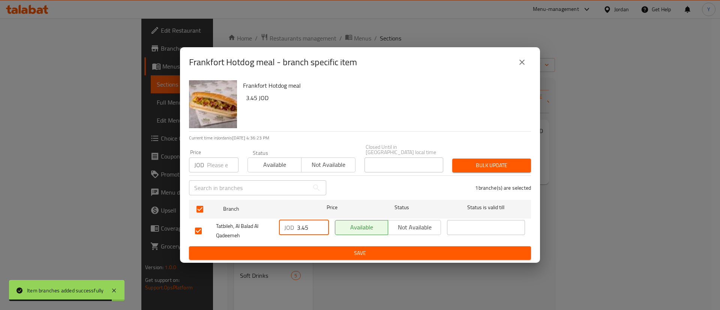
click at [317, 249] on span "Save" at bounding box center [360, 253] width 330 height 9
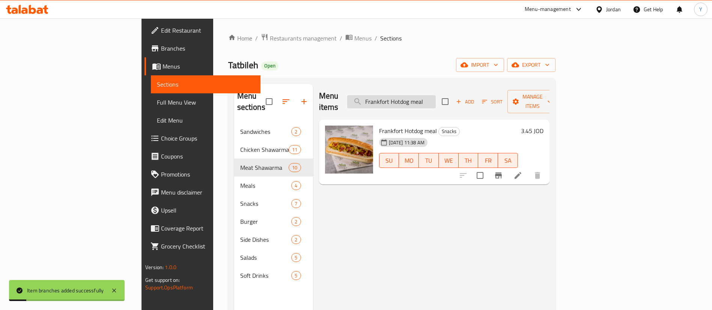
click at [436, 98] on input "Frankfort Hotdog meal" at bounding box center [391, 101] width 89 height 13
paste input "Cheese Beef Burger 180G"
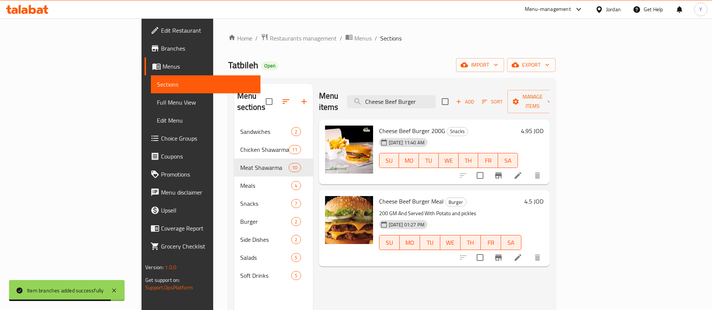
type input "Cheese Beef Burger"
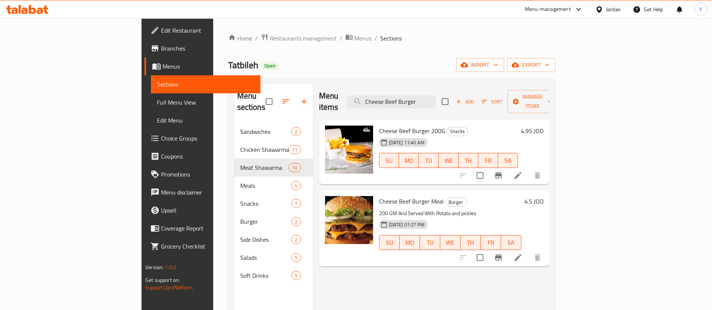
click at [503, 253] on icon "Branch-specific-item" at bounding box center [498, 257] width 9 height 9
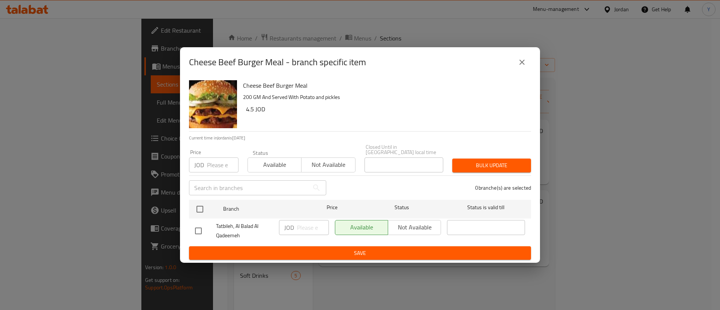
click at [187, 227] on div "Cheese Beef Burger Meal 200 GM And Served With Potato and pickles 4.5 JOD Curre…" at bounding box center [360, 170] width 360 height 186
click at [199, 230] on input "checkbox" at bounding box center [199, 231] width 16 height 16
checkbox input "true"
click at [310, 225] on input "number" at bounding box center [313, 227] width 32 height 15
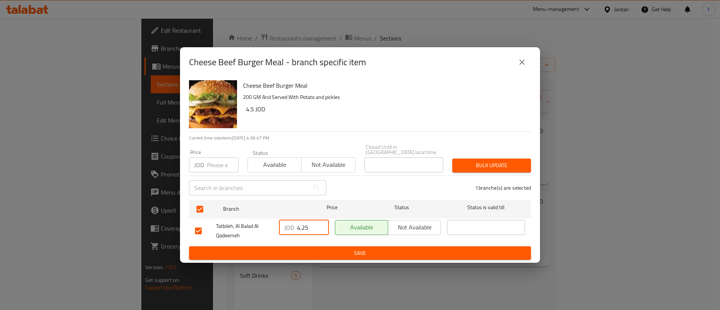
type input "4.25"
click at [313, 253] on span "Save" at bounding box center [360, 253] width 330 height 9
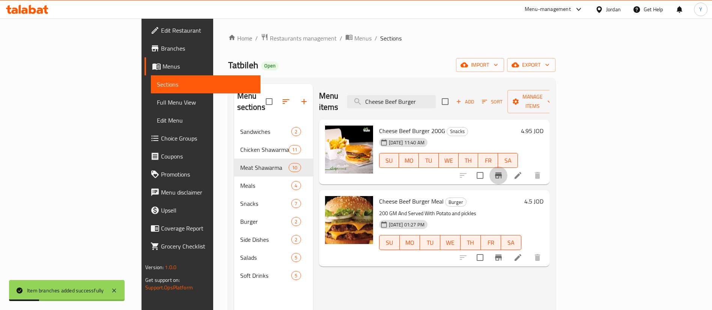
click at [502, 173] on icon "Branch-specific-item" at bounding box center [498, 176] width 7 height 6
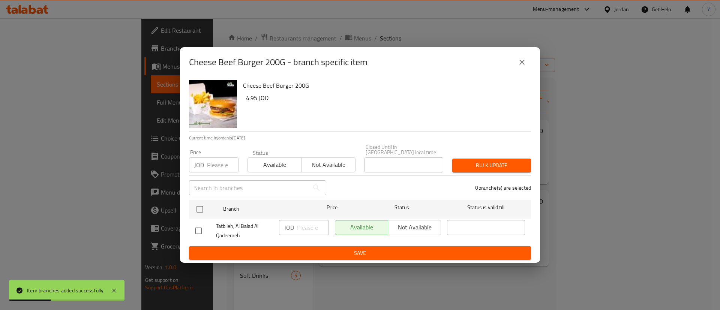
click at [195, 233] on input "checkbox" at bounding box center [199, 231] width 16 height 16
click at [293, 223] on p "JOD" at bounding box center [289, 227] width 10 height 9
click at [307, 223] on input "number" at bounding box center [313, 227] width 32 height 15
click at [314, 258] on div "Cheese Beef Burger 200G 4.95 JOD Current time in Jordan is 11 Sep 2025 4:36:58 …" at bounding box center [360, 170] width 360 height 186
click at [323, 253] on span "Save" at bounding box center [360, 253] width 330 height 9
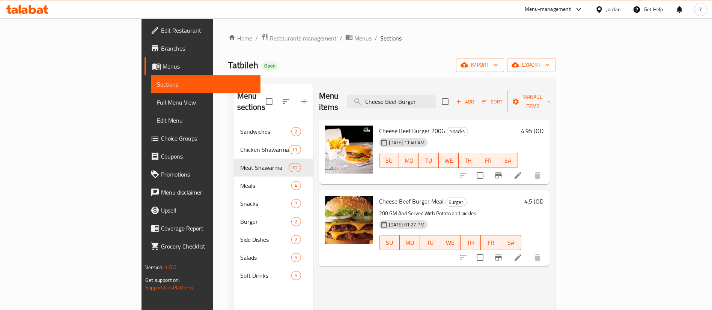
click at [27, 11] on icon at bounding box center [24, 11] width 6 height 6
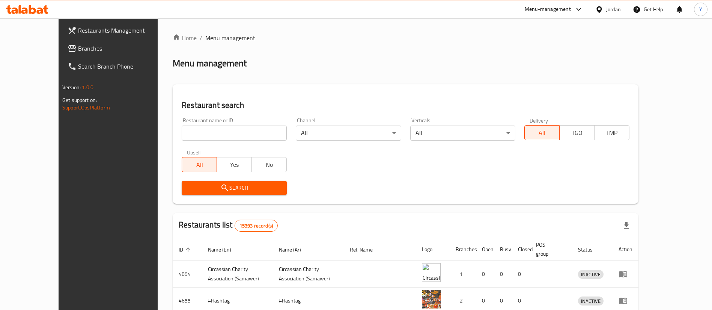
drag, startPoint x: 46, startPoint y: 17, endPoint x: 49, endPoint y: 32, distance: 16.0
click at [46, 17] on div at bounding box center [27, 9] width 54 height 15
click at [27, 0] on div "Menu-management Jordan Get Help Y" at bounding box center [356, 9] width 712 height 18
click at [29, 9] on icon at bounding box center [32, 9] width 7 height 9
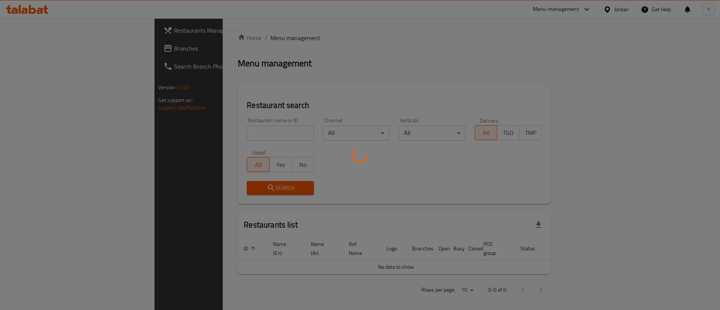
click at [194, 134] on div at bounding box center [360, 155] width 720 height 310
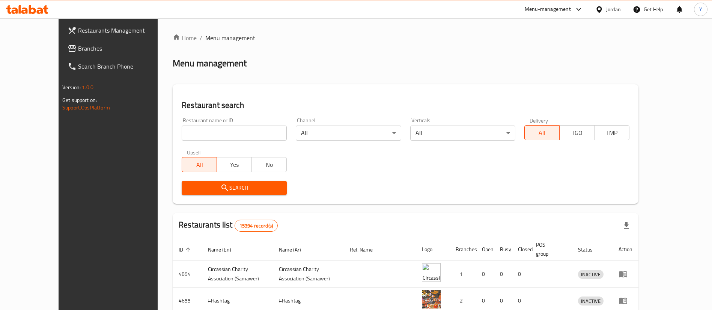
click at [194, 134] on input "search" at bounding box center [234, 133] width 105 height 15
paste input "604571"
type input "604571"
drag, startPoint x: 44, startPoint y: 54, endPoint x: 45, endPoint y: 66, distance: 11.7
click at [62, 54] on link "Branches" at bounding box center [120, 48] width 116 height 18
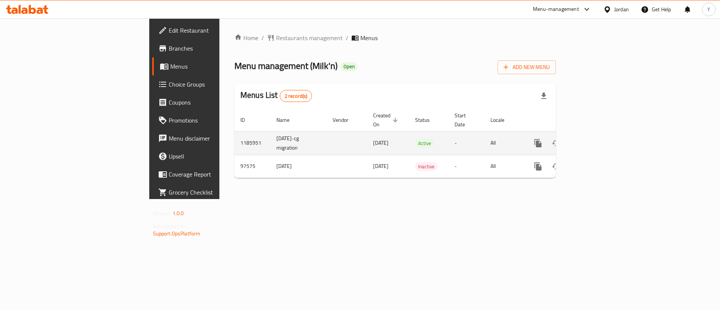
click at [597, 139] on icon "enhanced table" at bounding box center [592, 143] width 9 height 9
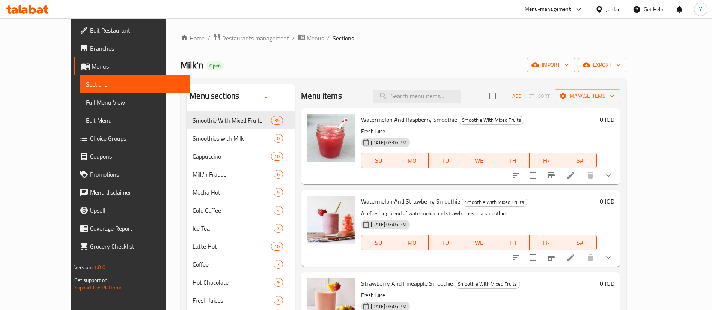
click at [441, 104] on div "Menu items Add Sort Manage items" at bounding box center [460, 96] width 319 height 24
click at [442, 99] on input "search" at bounding box center [417, 96] width 89 height 13
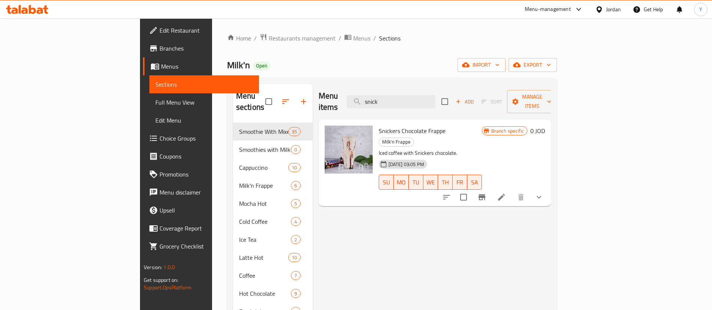
type input "snick"
click at [491, 188] on button "Branch-specific-item" at bounding box center [482, 197] width 18 height 18
click at [506, 193] on icon at bounding box center [501, 197] width 9 height 9
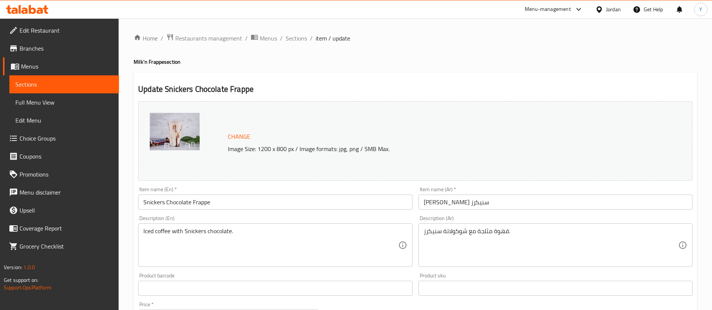
scroll to position [269, 0]
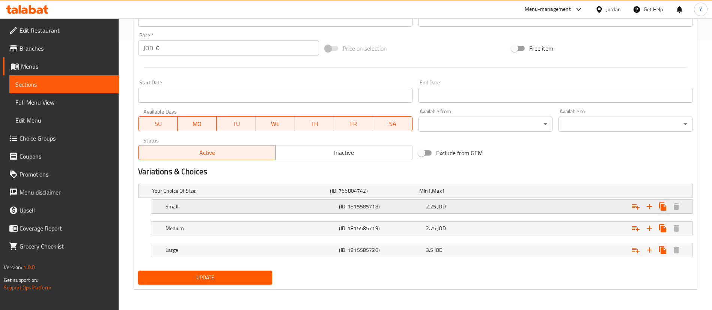
click at [437, 209] on span "JOD" at bounding box center [441, 207] width 8 height 10
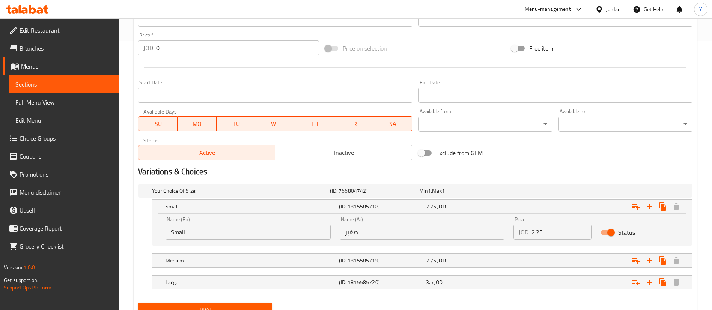
click at [552, 236] on input "2.25" at bounding box center [561, 232] width 60 height 15
type input "2.5"
click at [230, 306] on span "Update" at bounding box center [205, 309] width 122 height 9
click at [48, 12] on icon at bounding box center [27, 9] width 42 height 9
